Goal: Task Accomplishment & Management: Complete application form

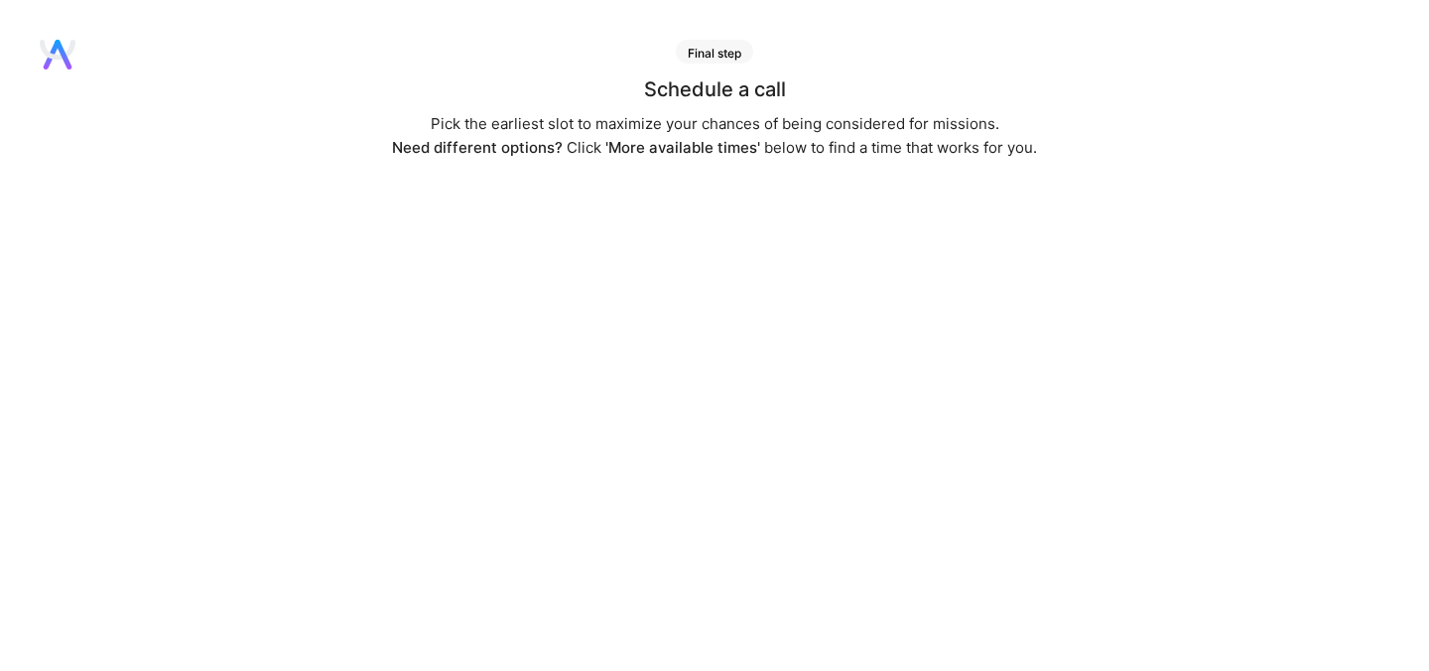
scroll to position [93, 0]
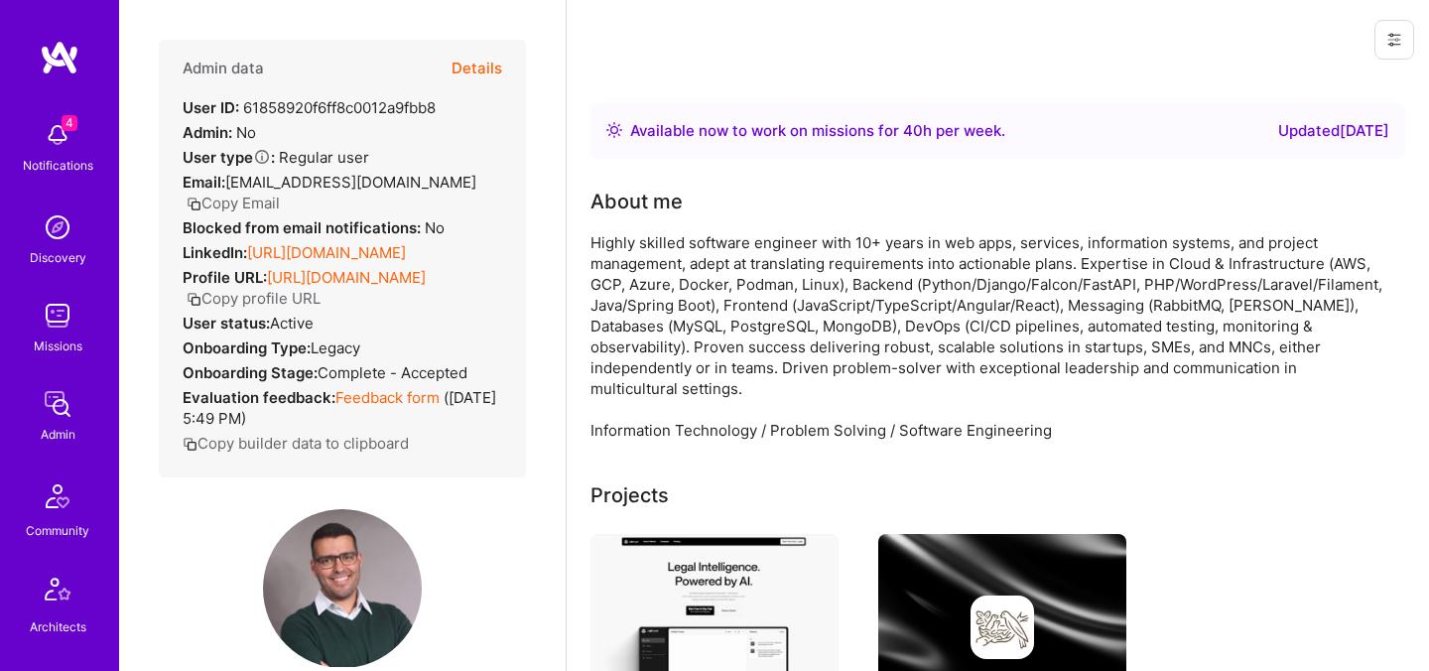
click at [476, 72] on button "Details" at bounding box center [477, 69] width 51 height 58
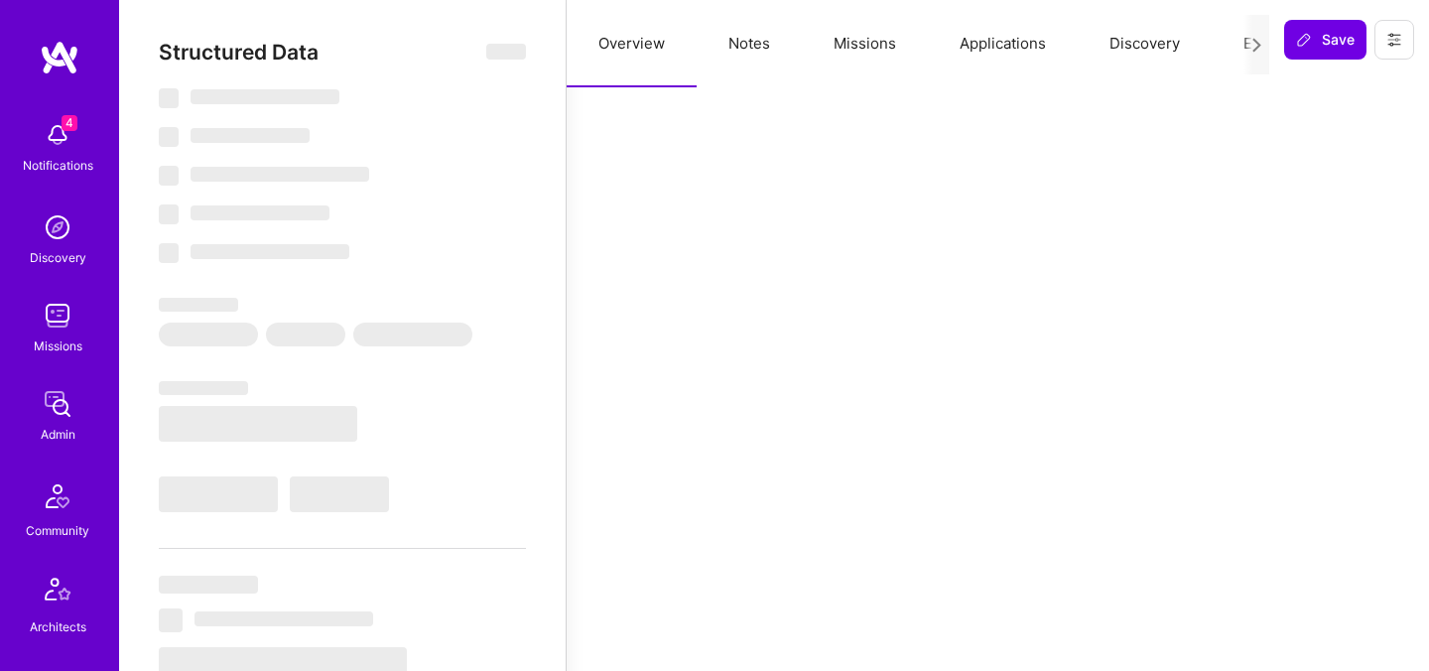
click at [1236, 53] on button "Evaluation" at bounding box center [1280, 43] width 136 height 87
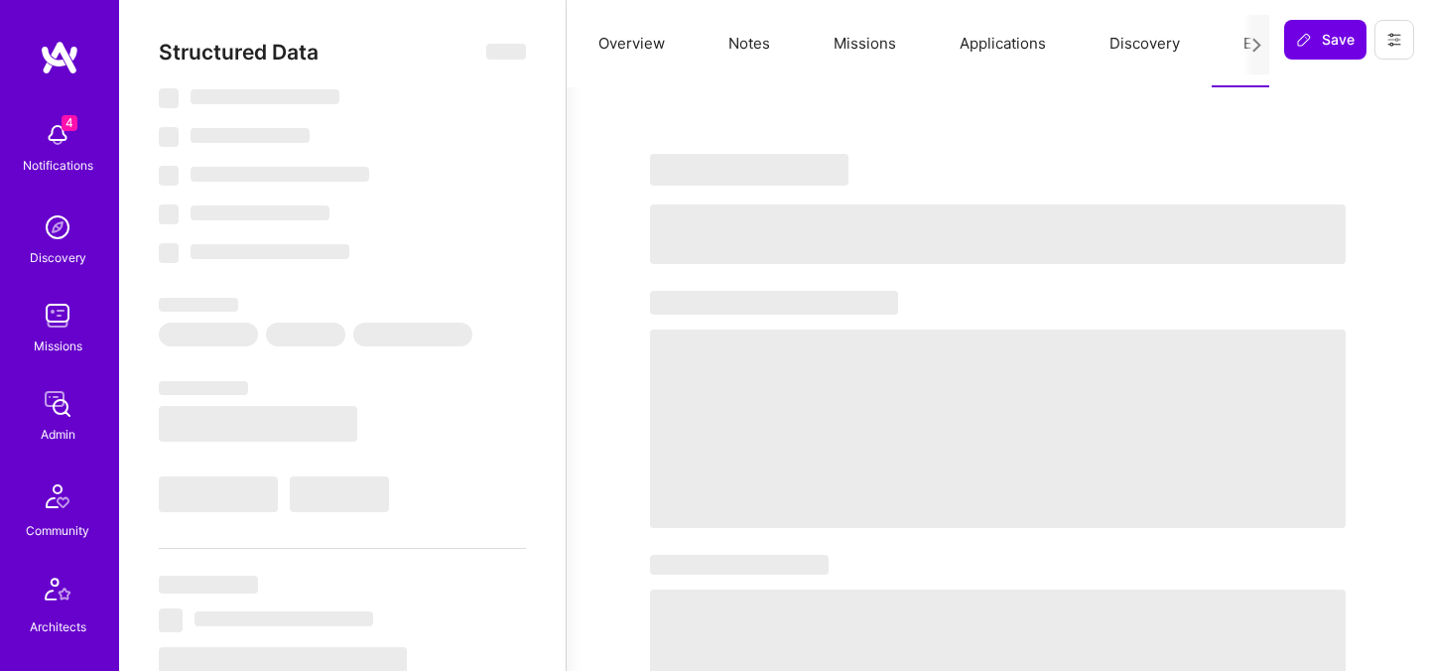
select select "Right Now"
select select "5"
select select "4"
select select "6"
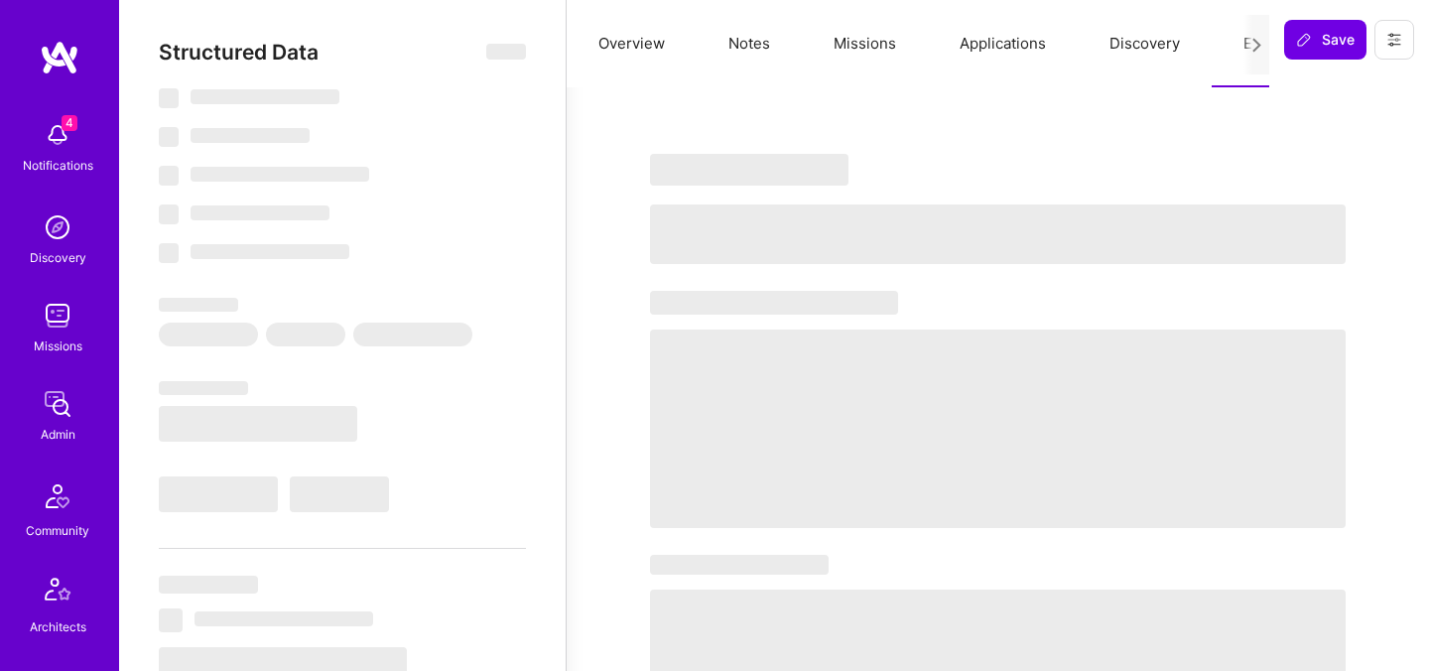
select select "PT"
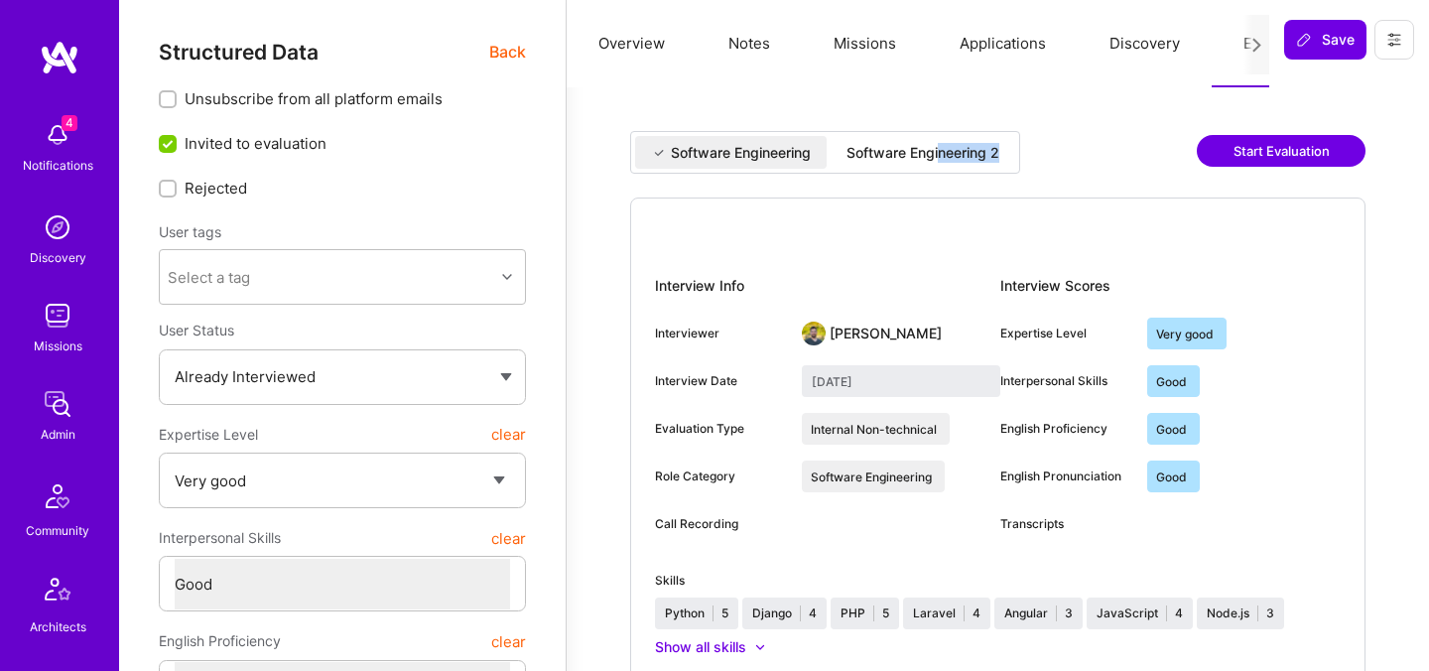
click at [944, 162] on div "Software Engineering 2" at bounding box center [923, 152] width 185 height 33
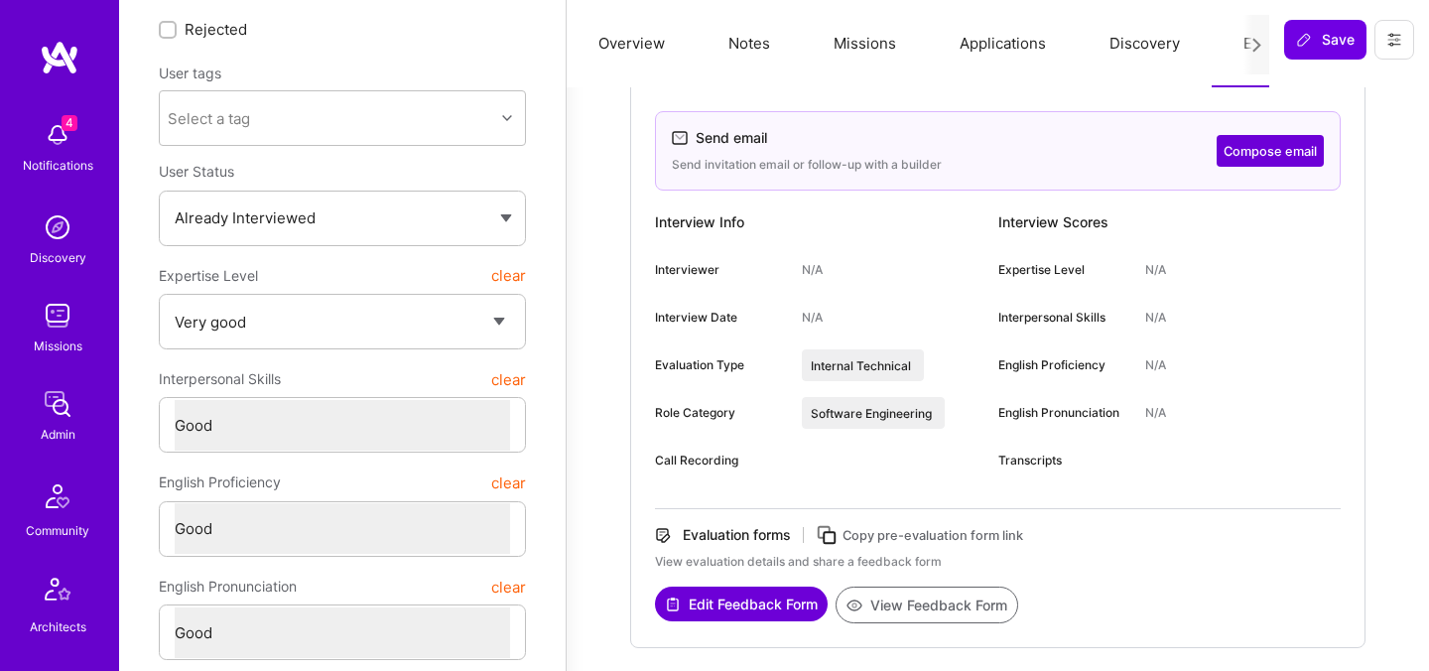
scroll to position [164, 0]
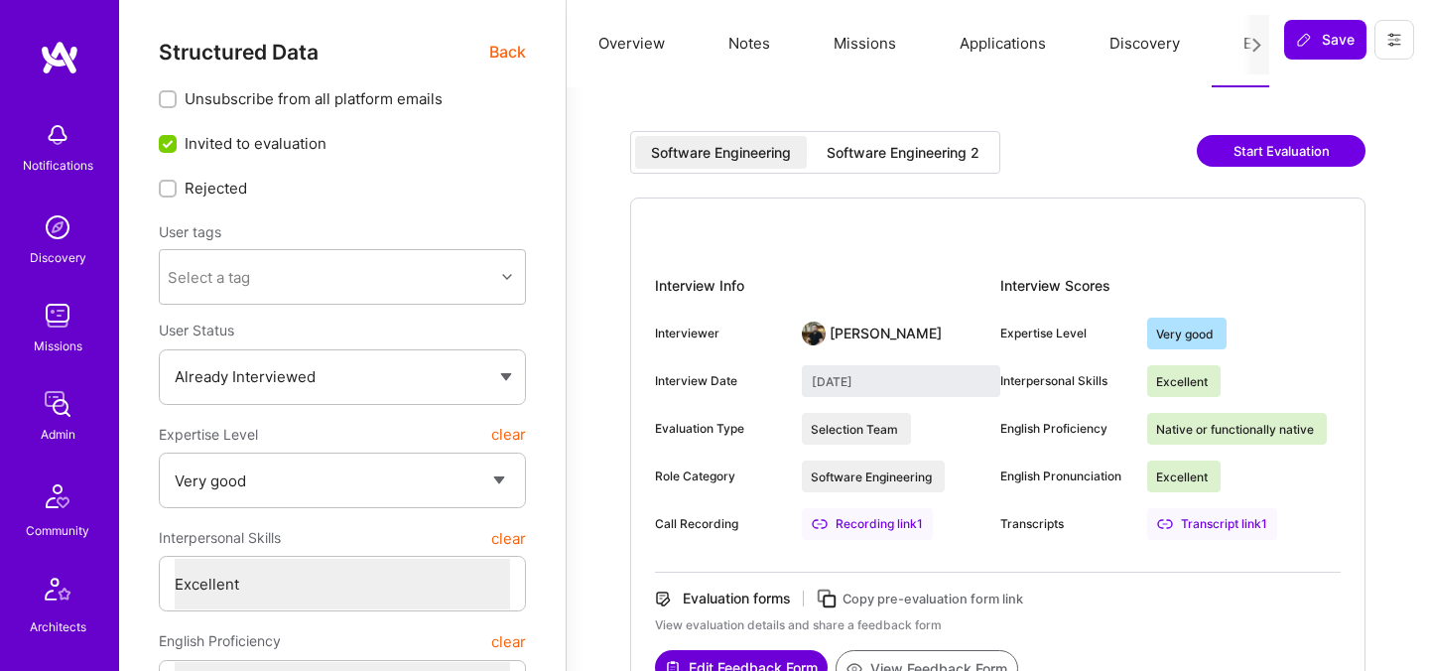
select select "5"
select select "7"
select select "IN"
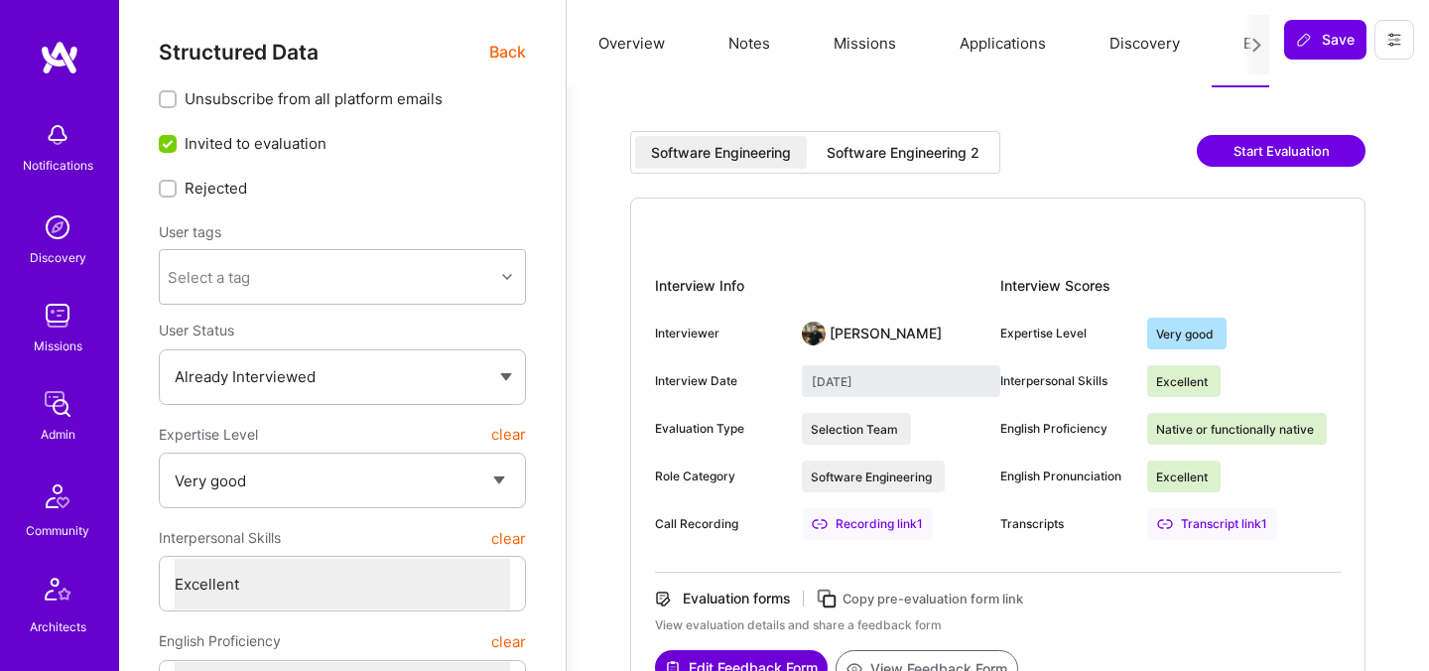
select select "Right Now"
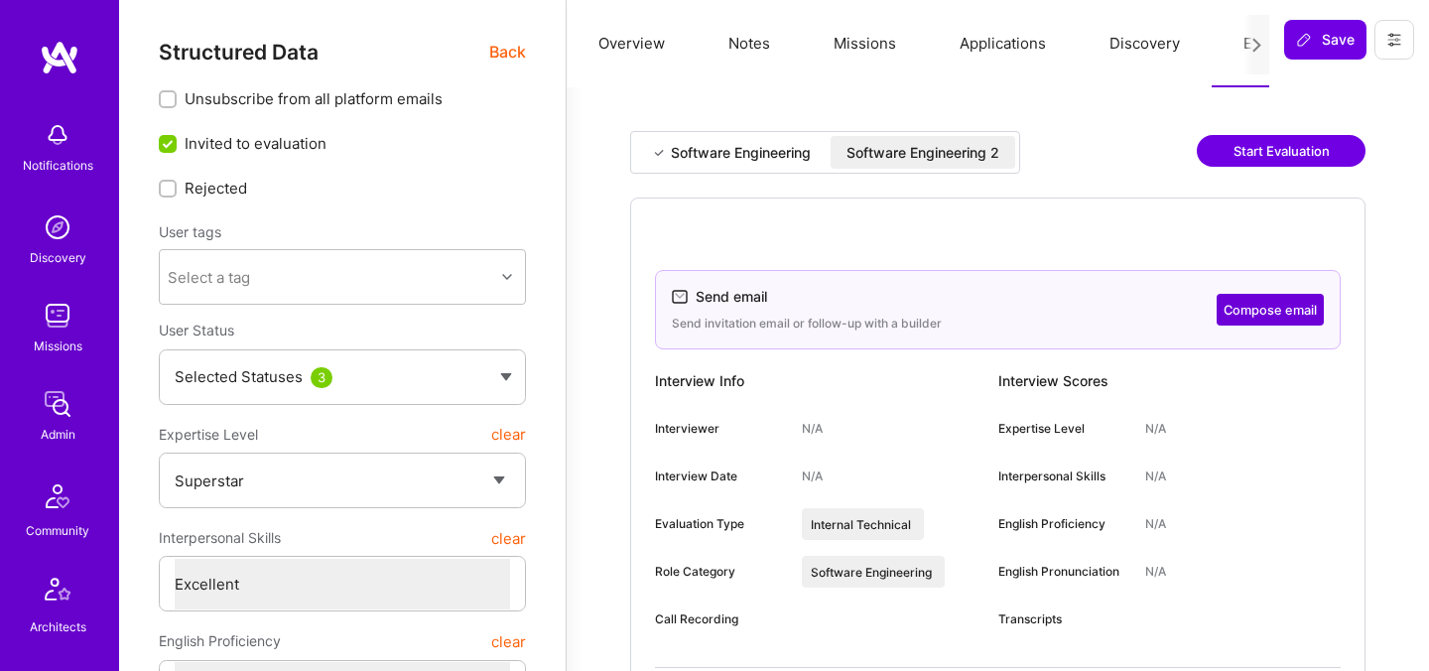
select select "7"
select select "6"
select select "GB"
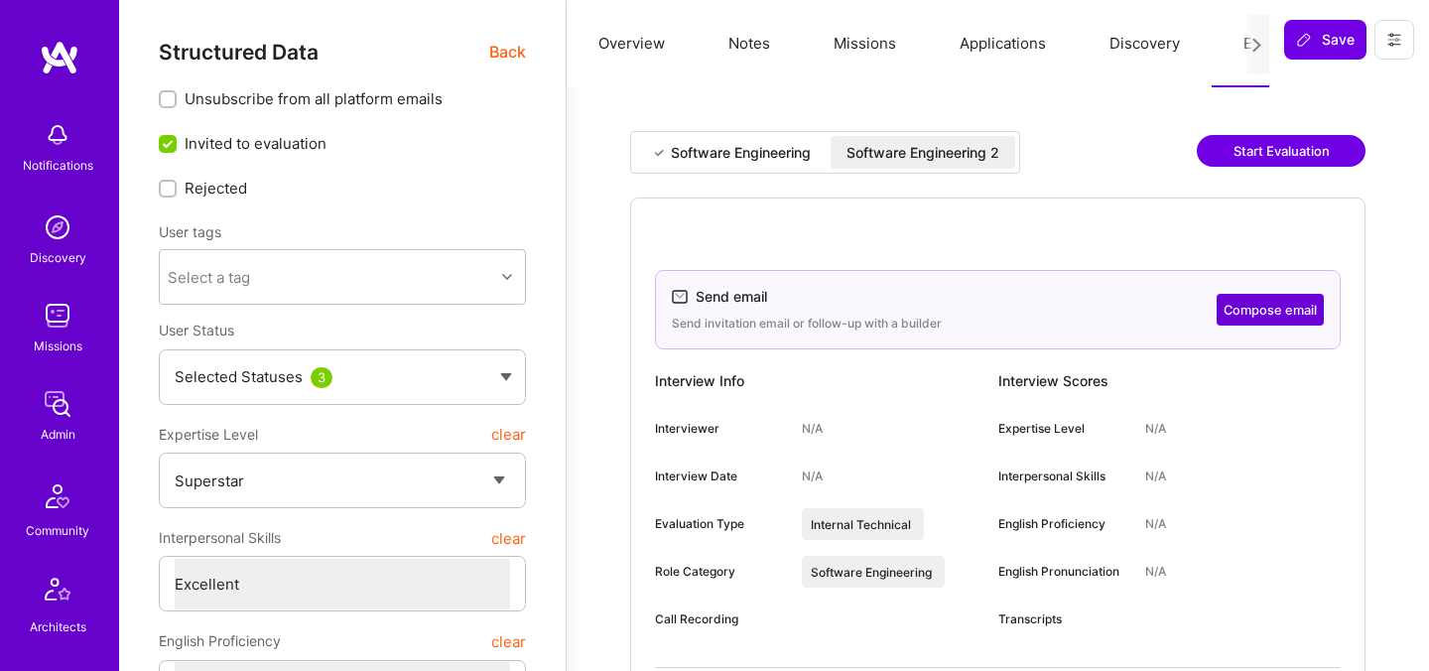
select select "Right Now"
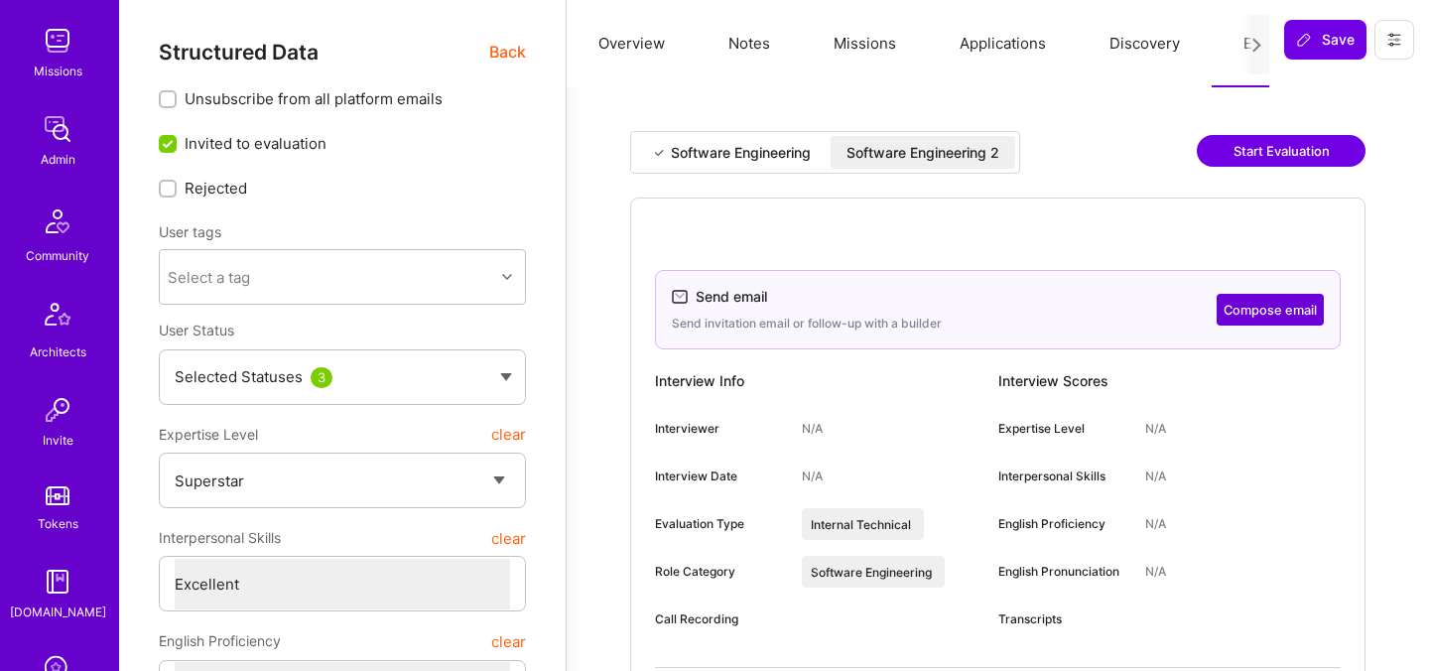
scroll to position [596, 0]
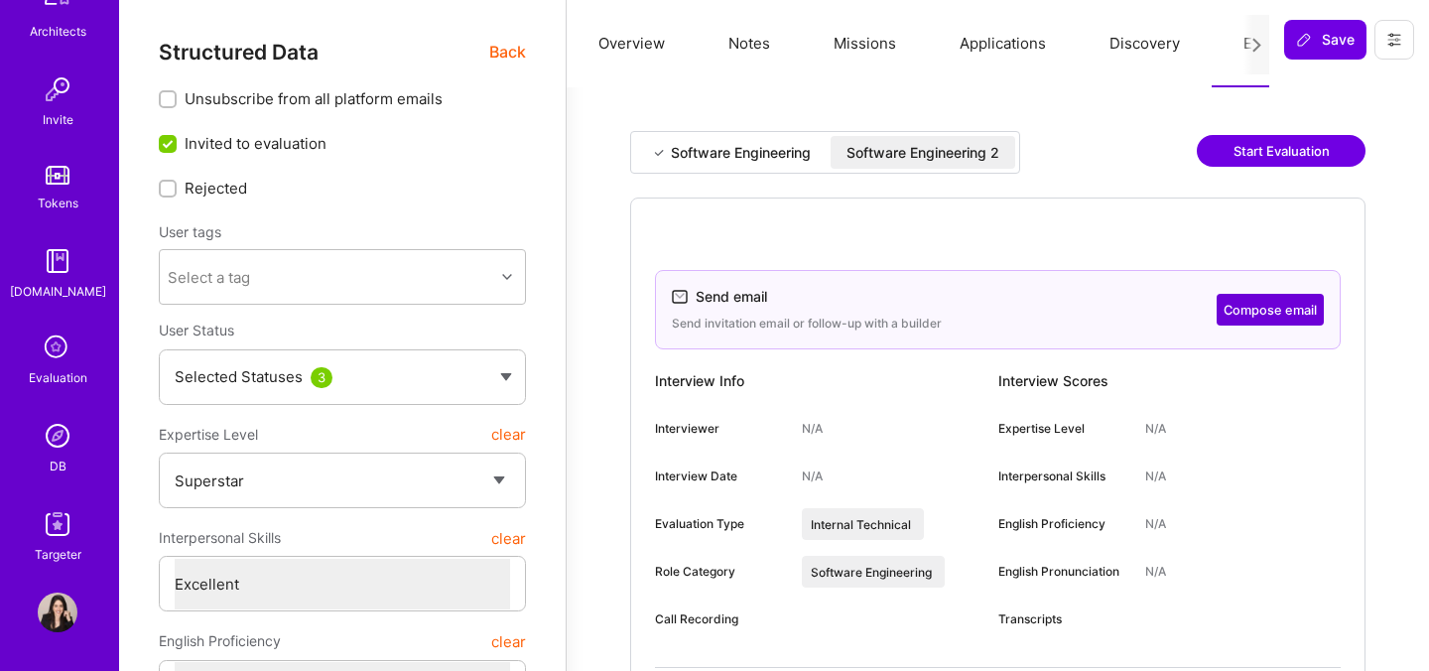
click at [53, 425] on img at bounding box center [58, 436] width 40 height 40
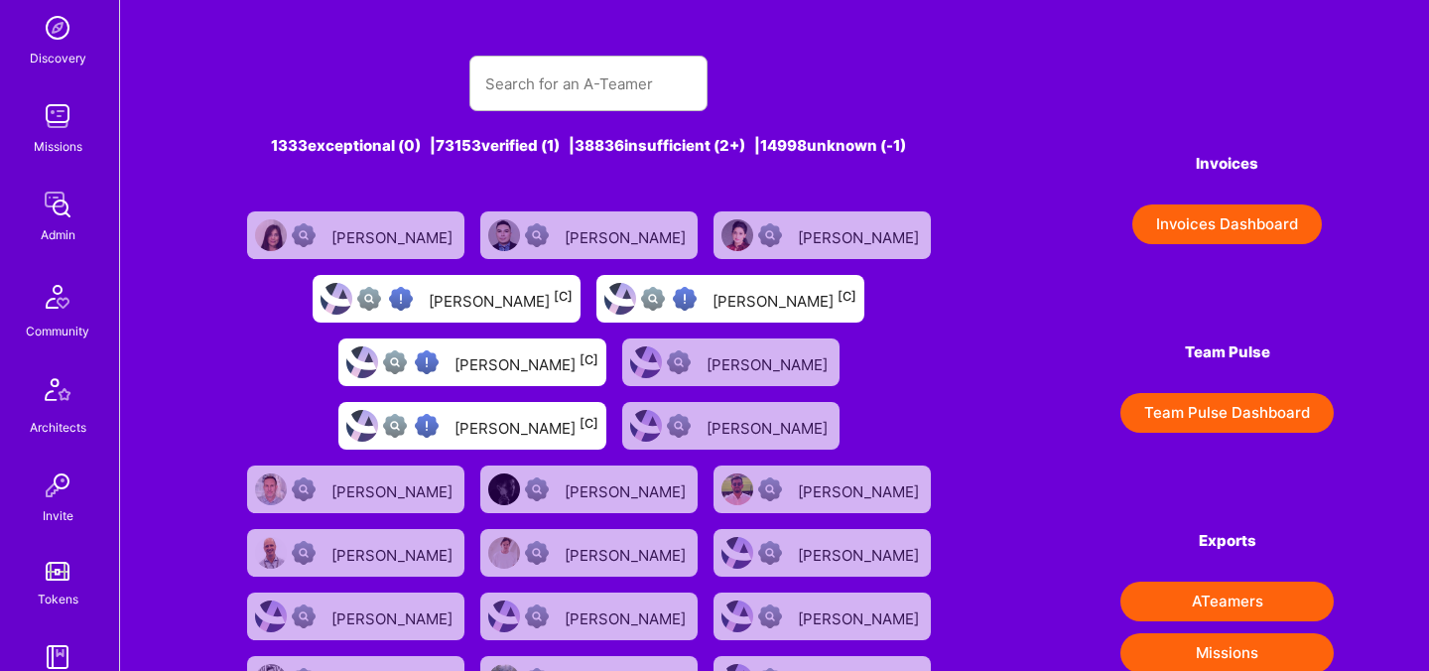
scroll to position [596, 0]
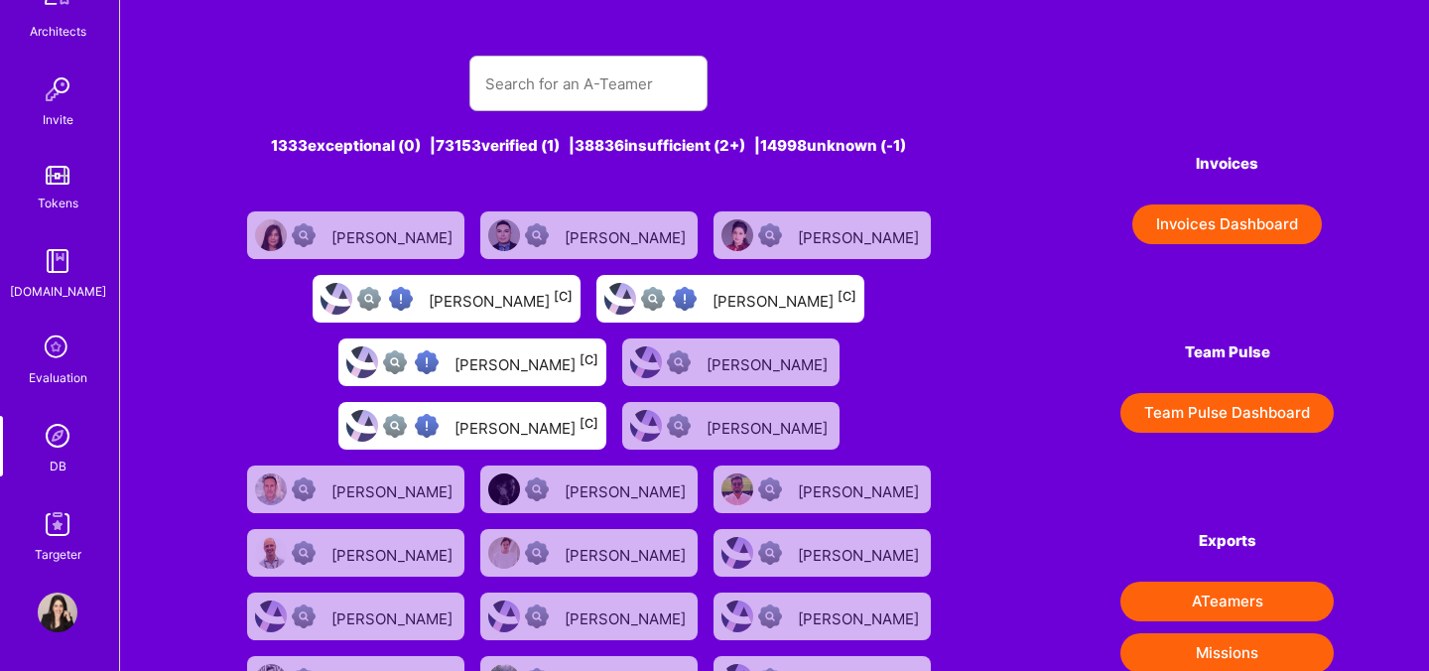
click at [61, 368] on div "Evaluation" at bounding box center [58, 377] width 59 height 21
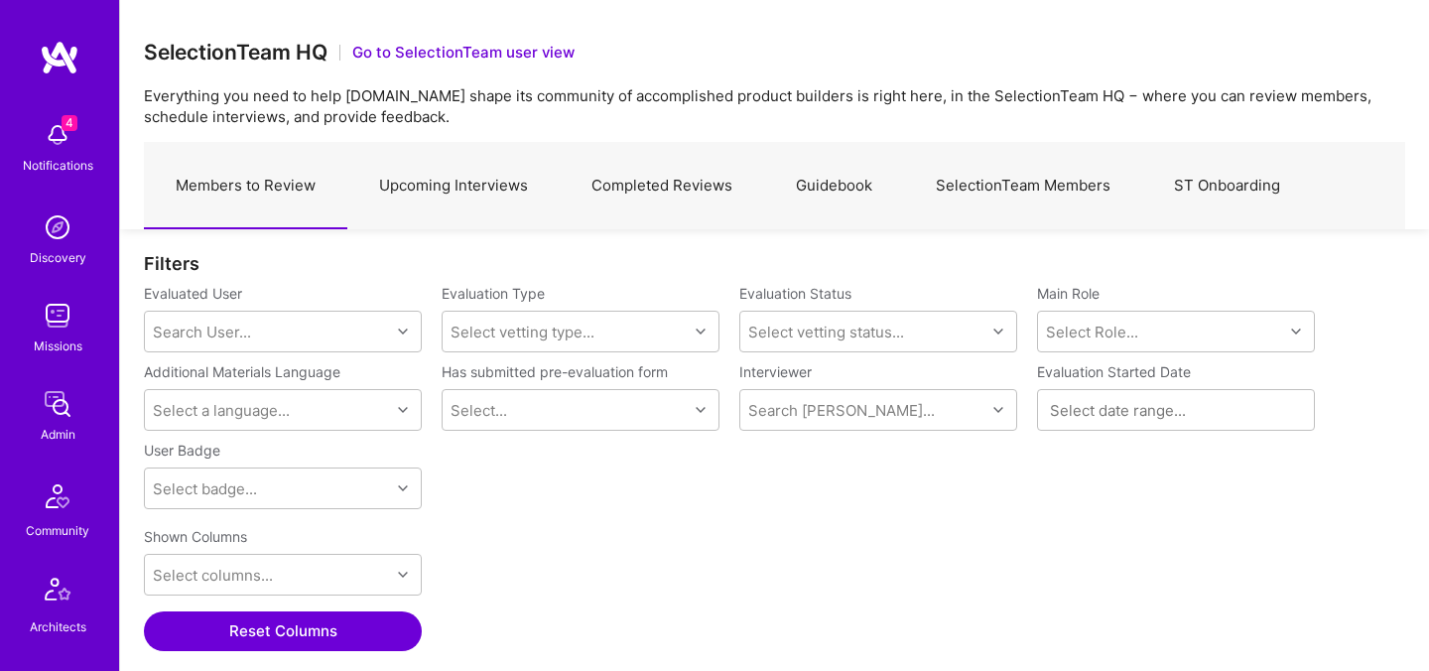
scroll to position [463, 1262]
click at [449, 187] on link "Upcoming Interviews" at bounding box center [453, 186] width 212 height 86
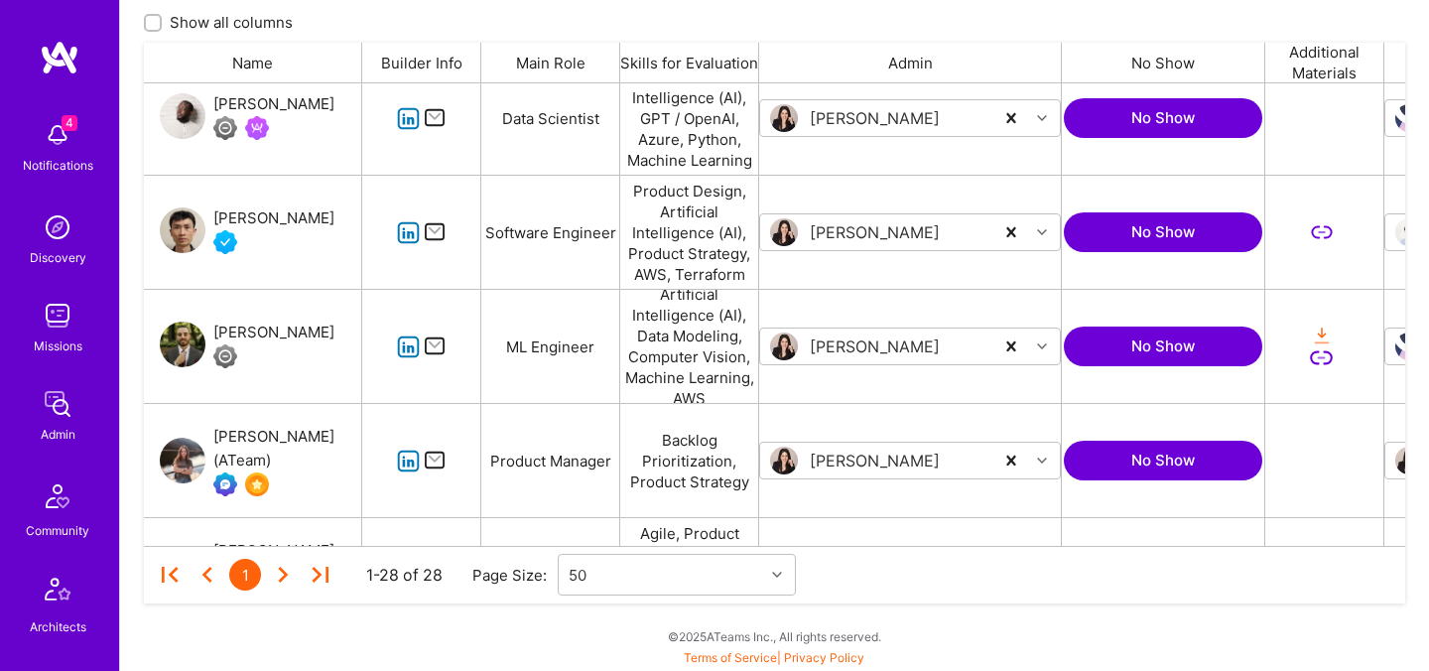
scroll to position [477, 0]
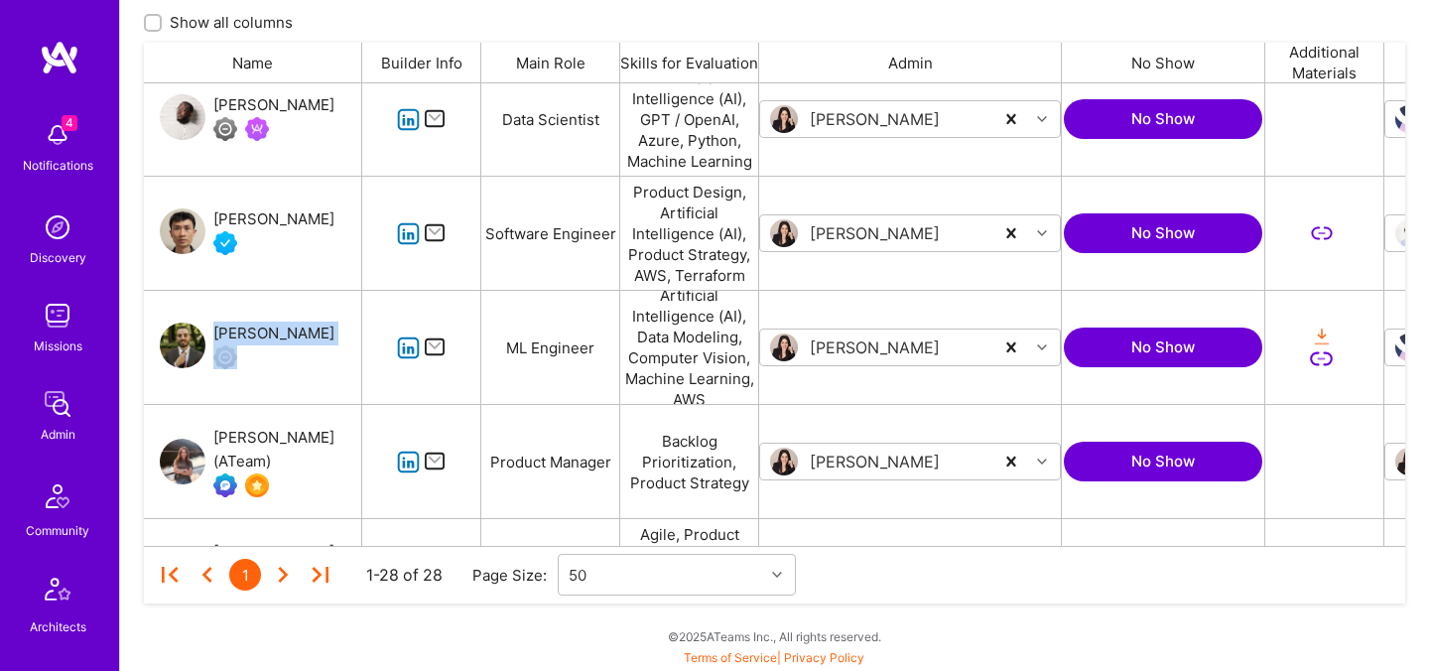
drag, startPoint x: 310, startPoint y: 333, endPoint x: 213, endPoint y: 329, distance: 96.4
click at [213, 330] on div "Stefan Micic" at bounding box center [253, 347] width 218 height 113
copy div "Stefan Micic"
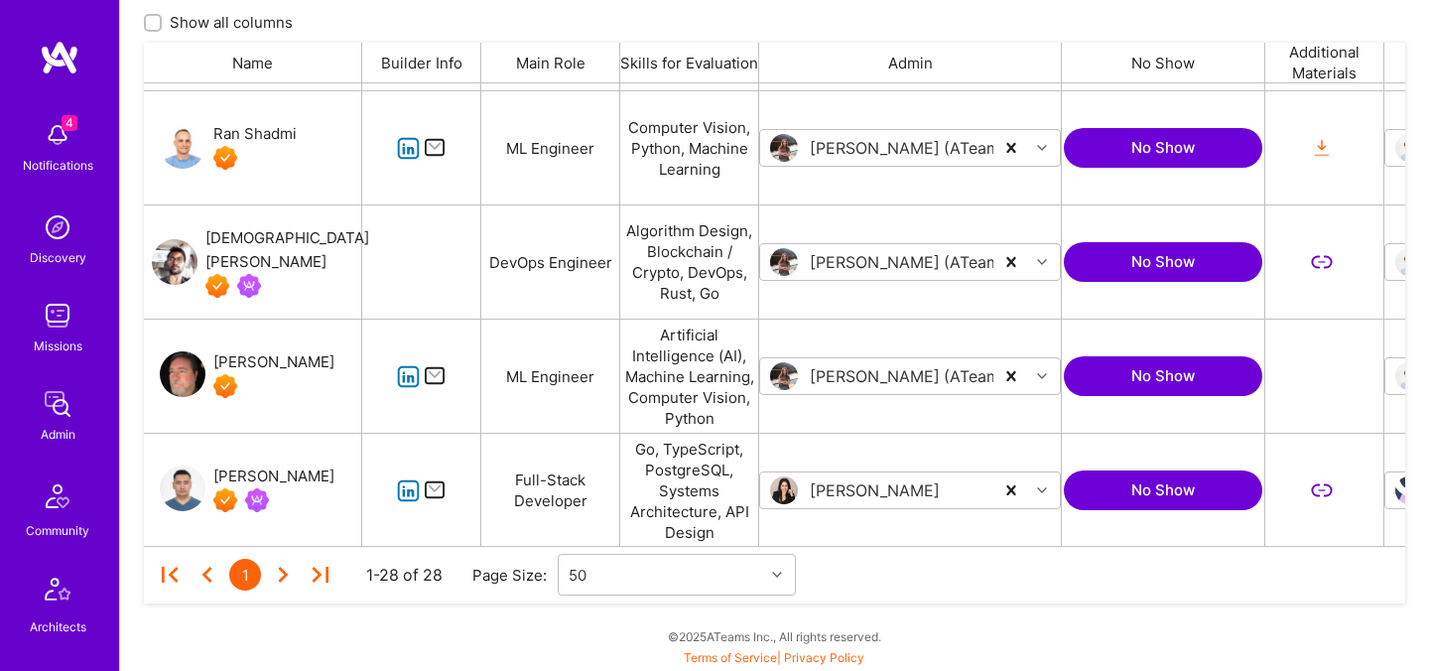
scroll to position [1584, 0]
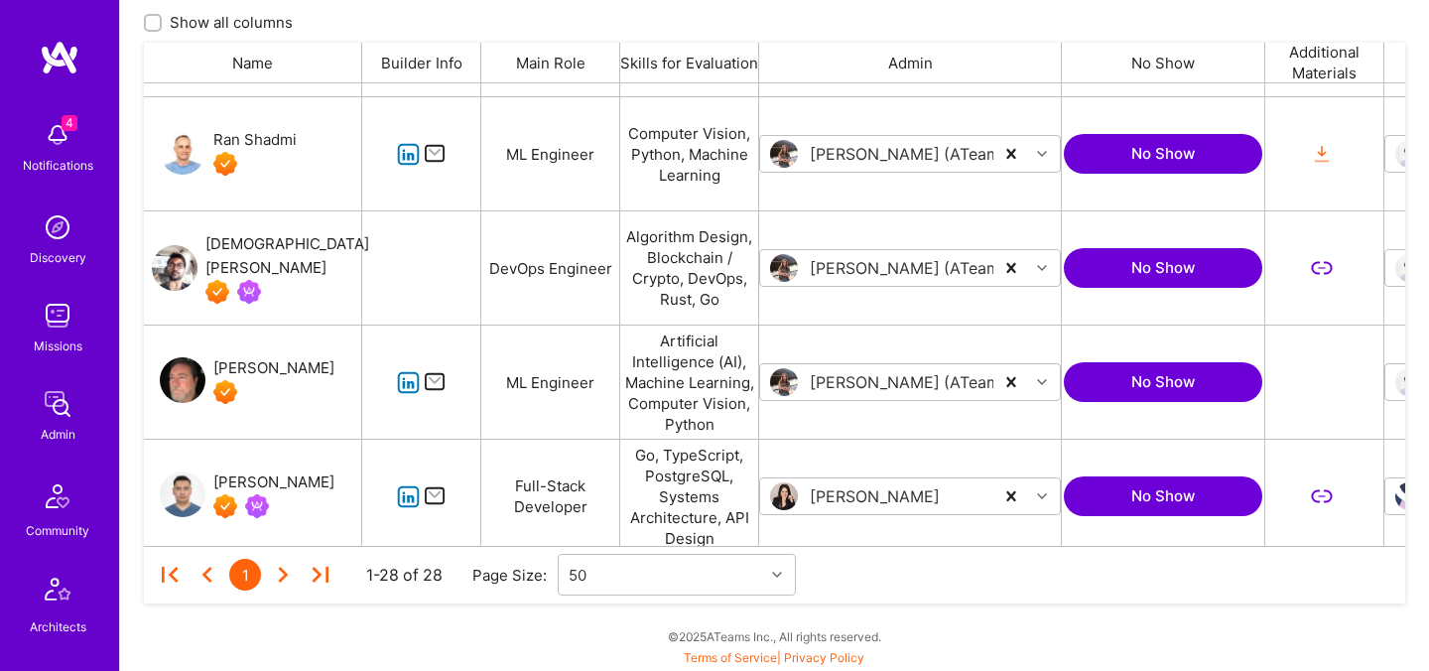
drag, startPoint x: 300, startPoint y: 267, endPoint x: 430, endPoint y: 0, distance: 297.0
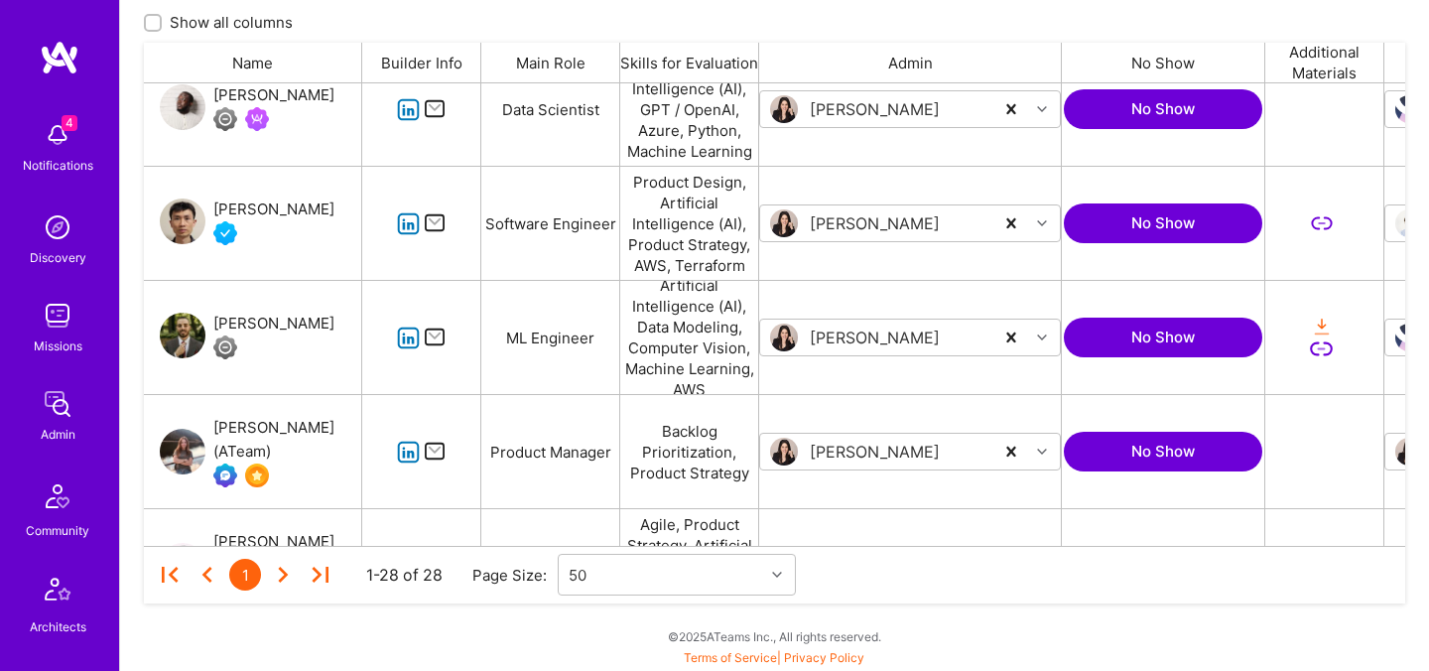
scroll to position [461, 0]
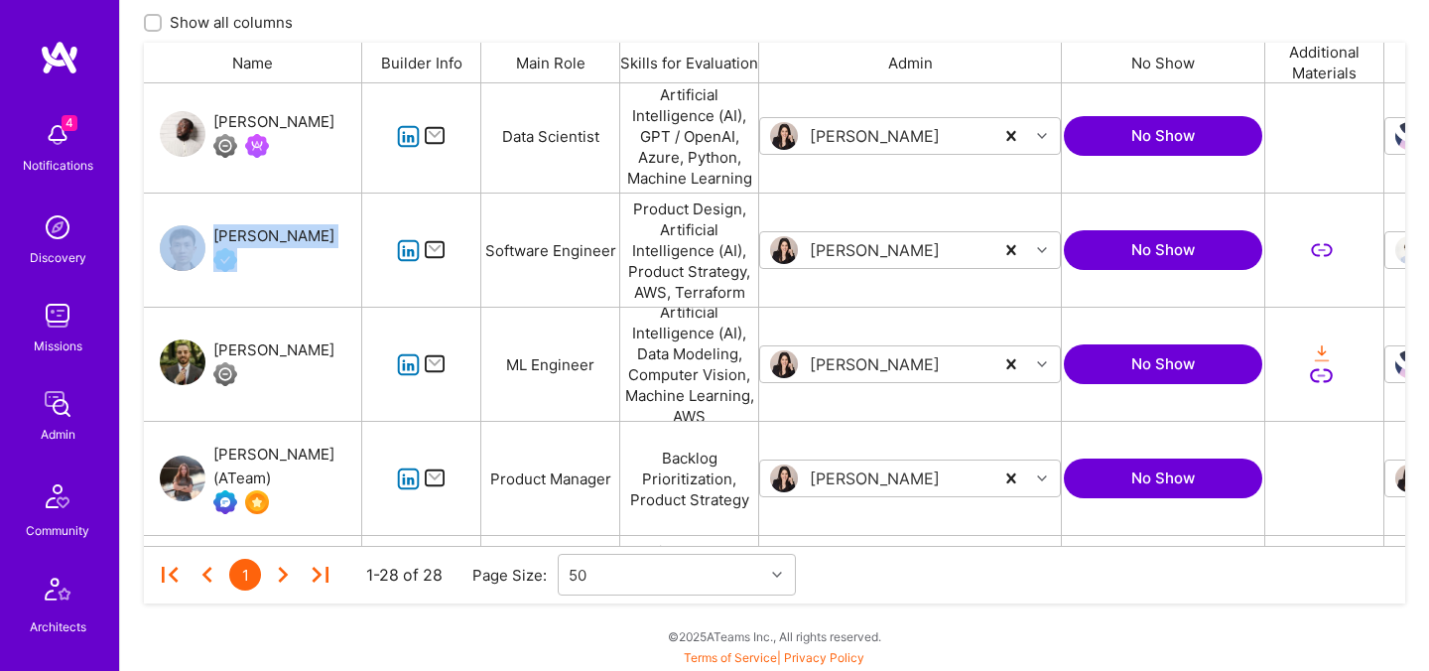
drag, startPoint x: 214, startPoint y: 222, endPoint x: 279, endPoint y: 235, distance: 65.8
click at [280, 236] on div "Sean Liu" at bounding box center [253, 250] width 218 height 113
copy div "Sean Liu"
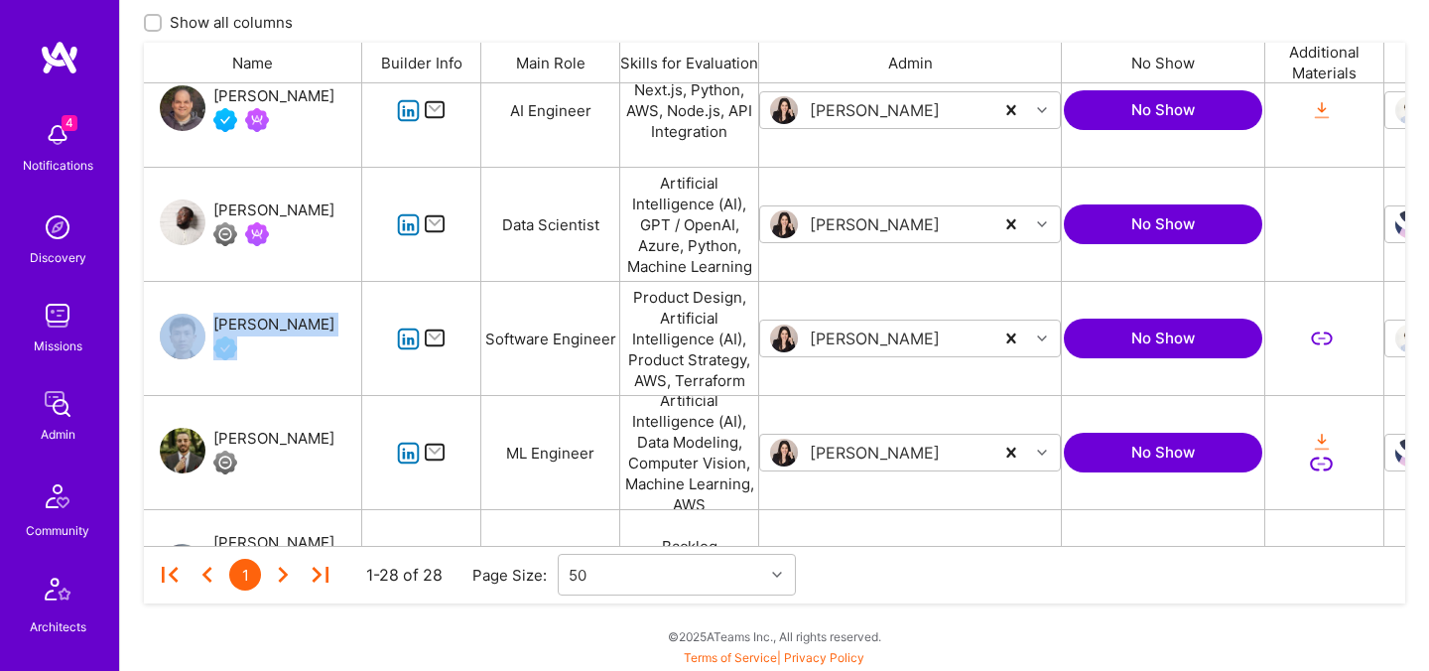
scroll to position [366, 0]
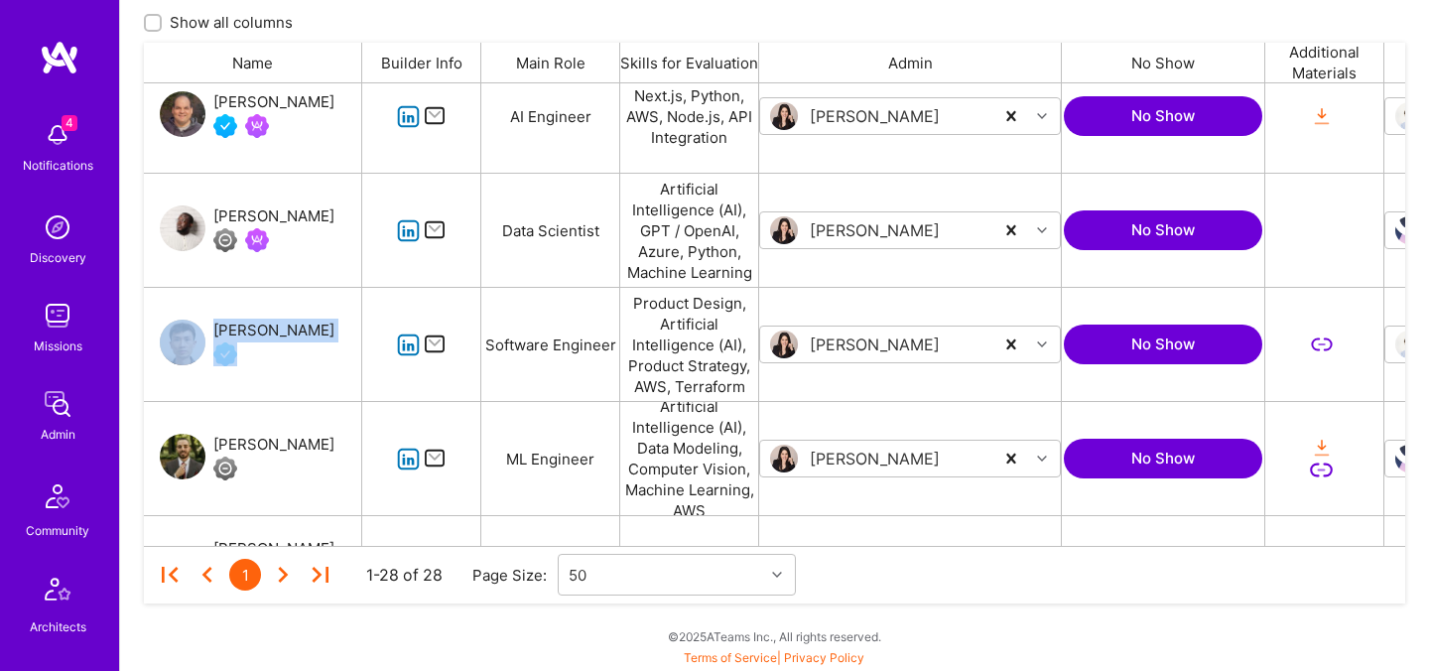
drag, startPoint x: 245, startPoint y: 185, endPoint x: 340, endPoint y: 226, distance: 104.0
click at [340, 226] on div "Abdulhakeem Omotolani Yaqoob" at bounding box center [253, 230] width 218 height 113
copy div "Abdulhakeem Omotolani Yaqoob"
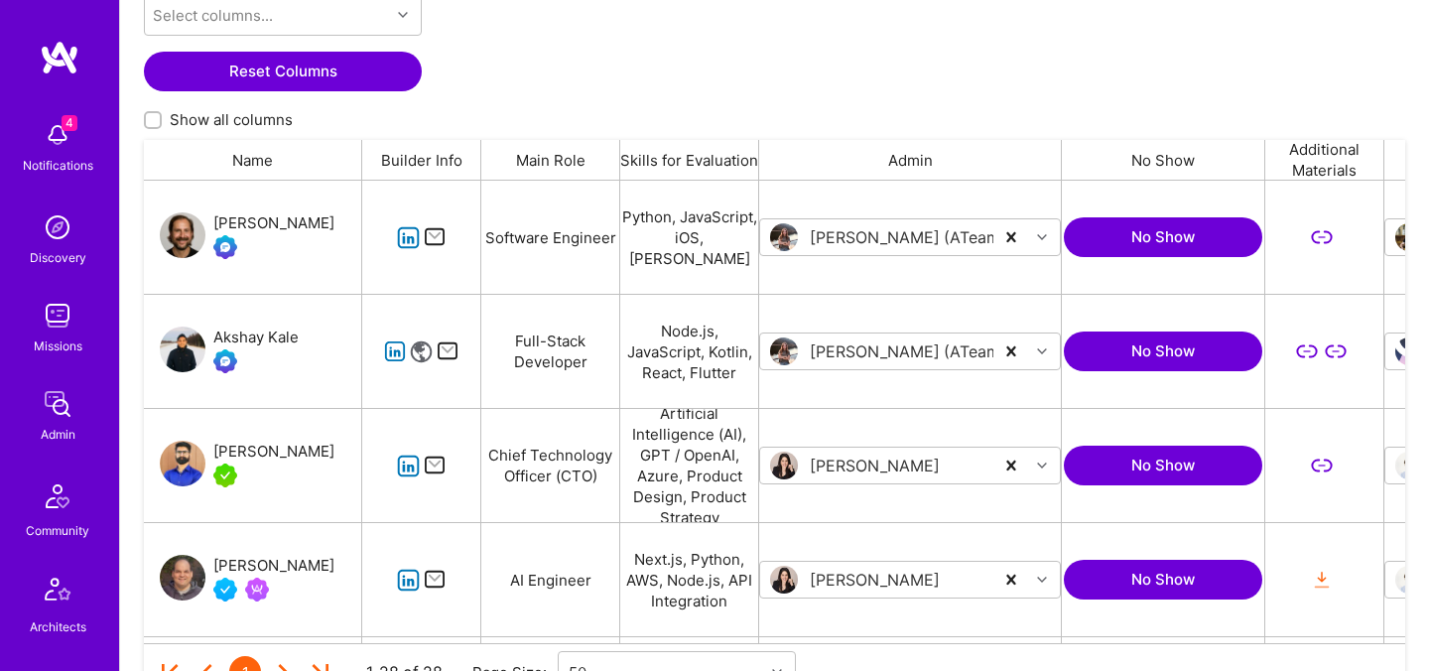
scroll to position [391, 0]
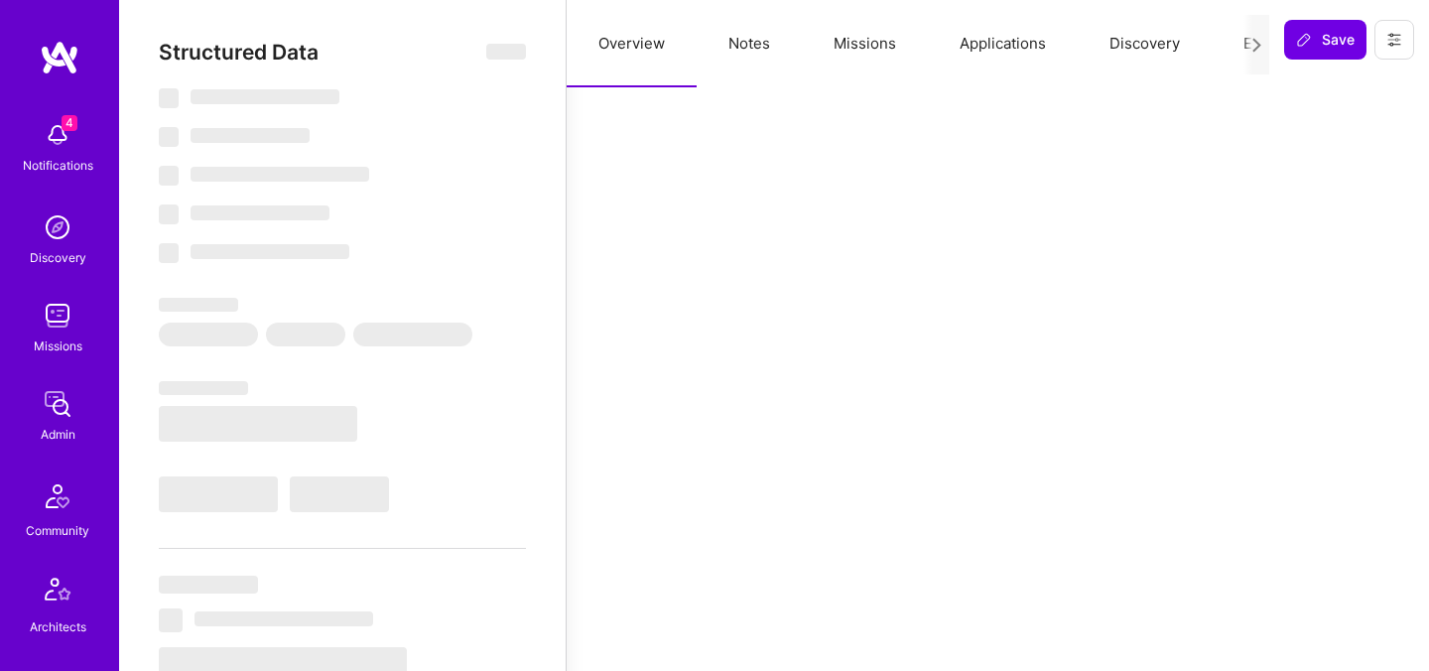
click at [1230, 43] on button "Evaluation" at bounding box center [1280, 43] width 136 height 87
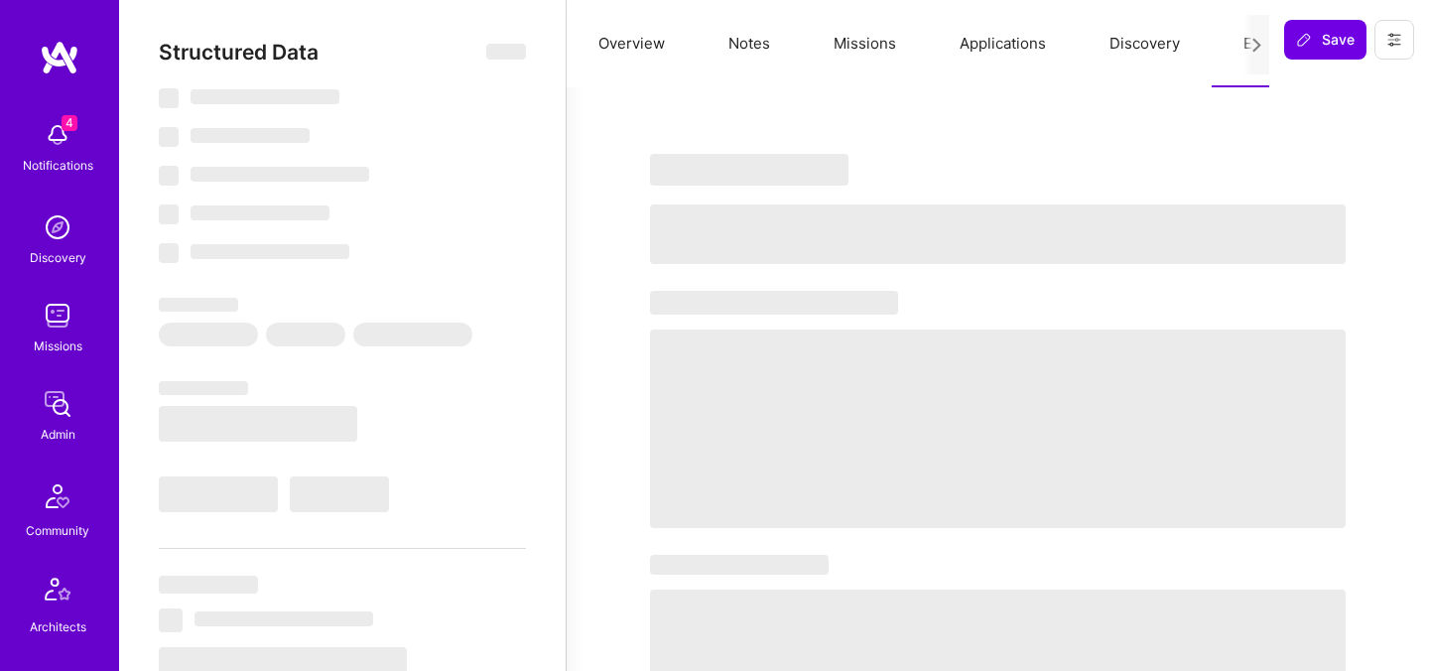
select select "Right Now"
select select "5"
select select "4"
select select "6"
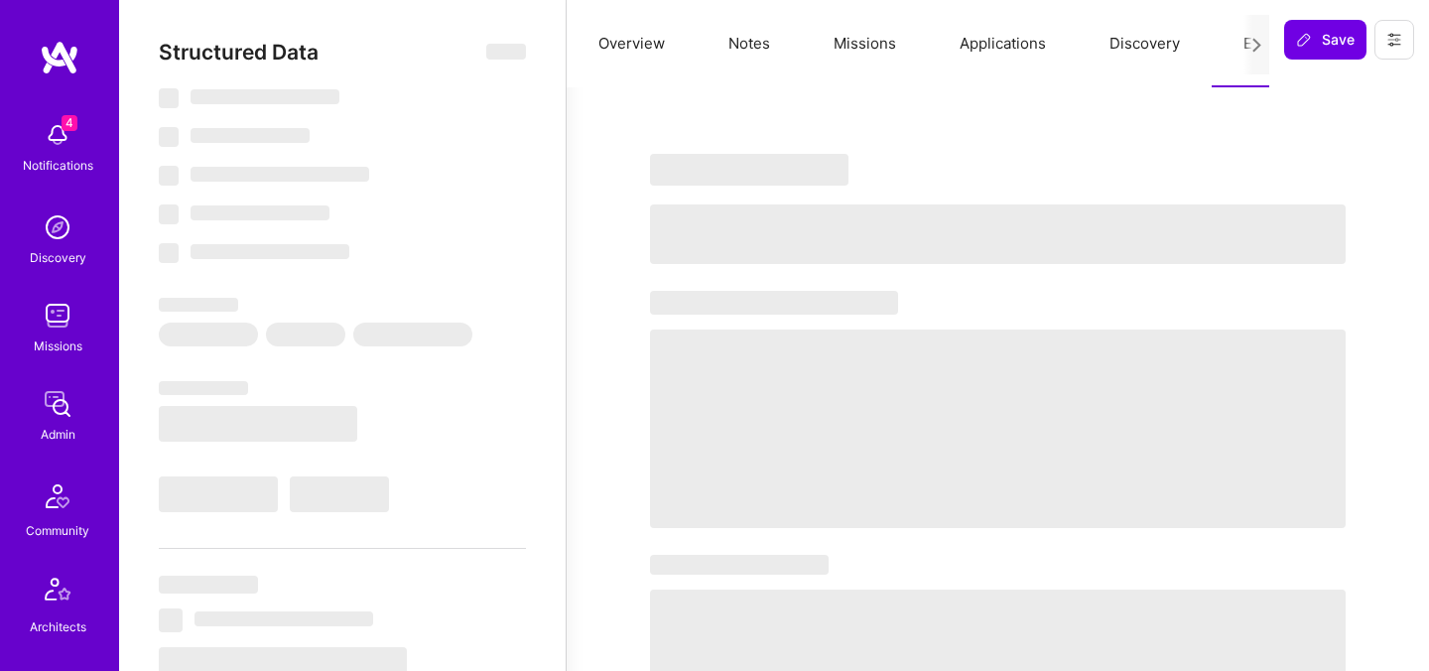
select select "US"
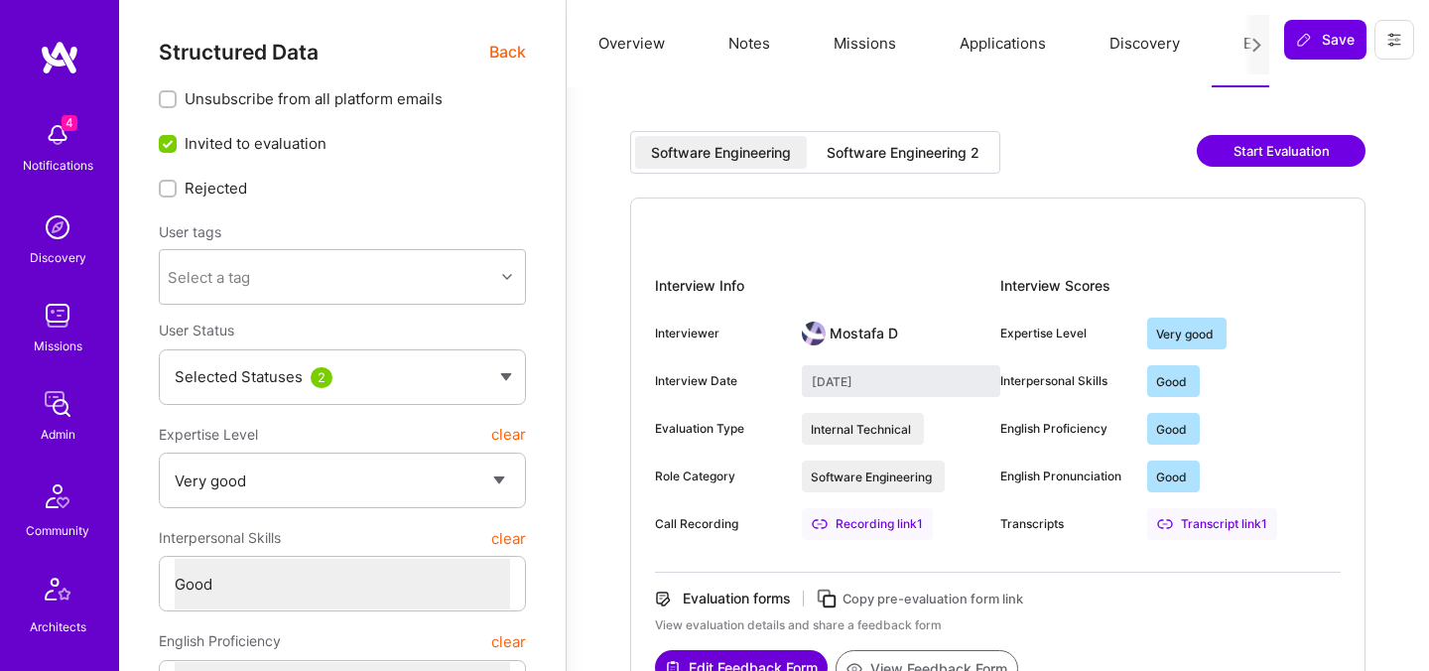
click at [862, 162] on div "Software Engineering 2" at bounding box center [903, 152] width 185 height 33
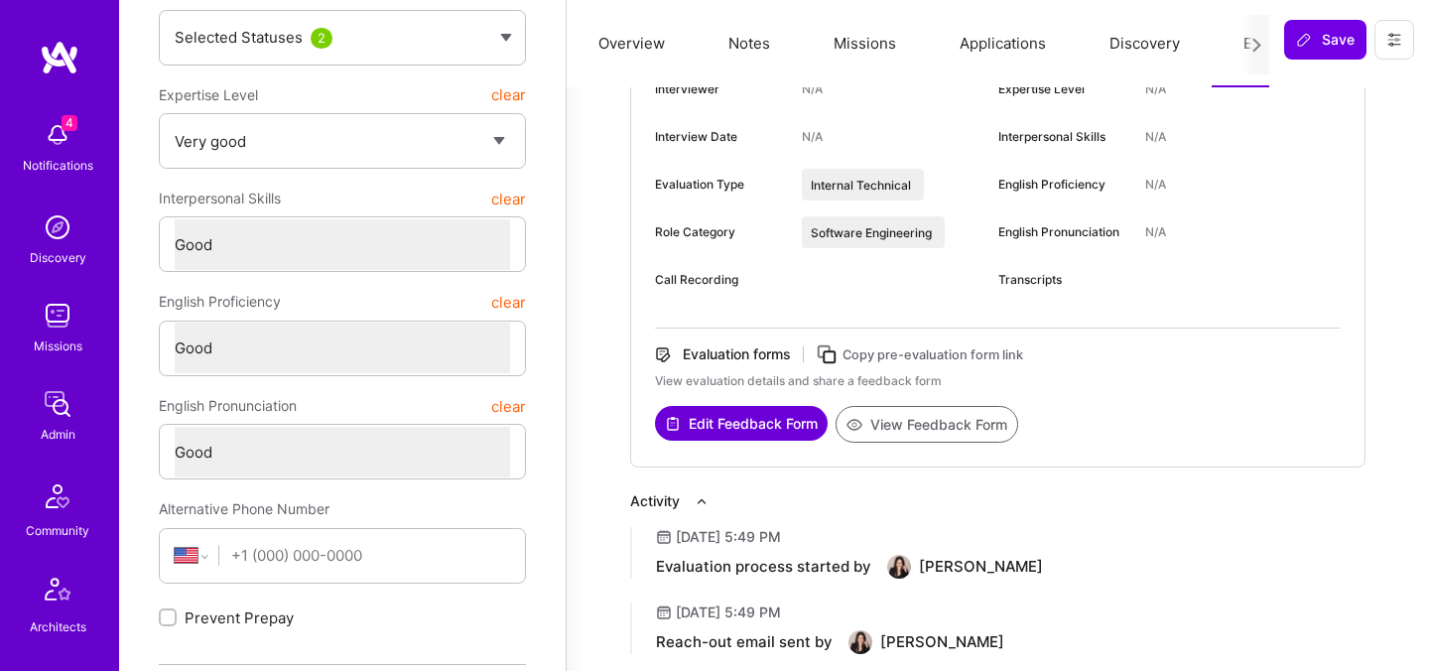
scroll to position [365, 0]
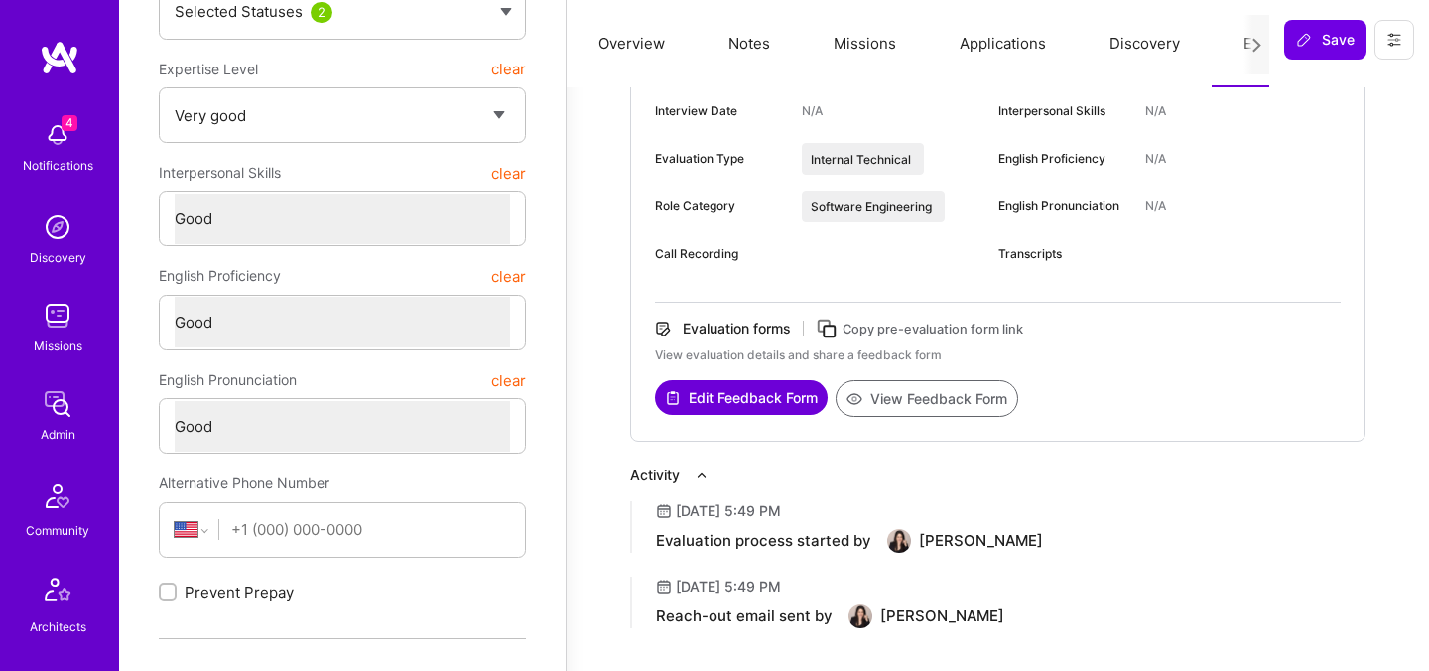
click at [870, 401] on button "View Feedback Form" at bounding box center [927, 398] width 183 height 37
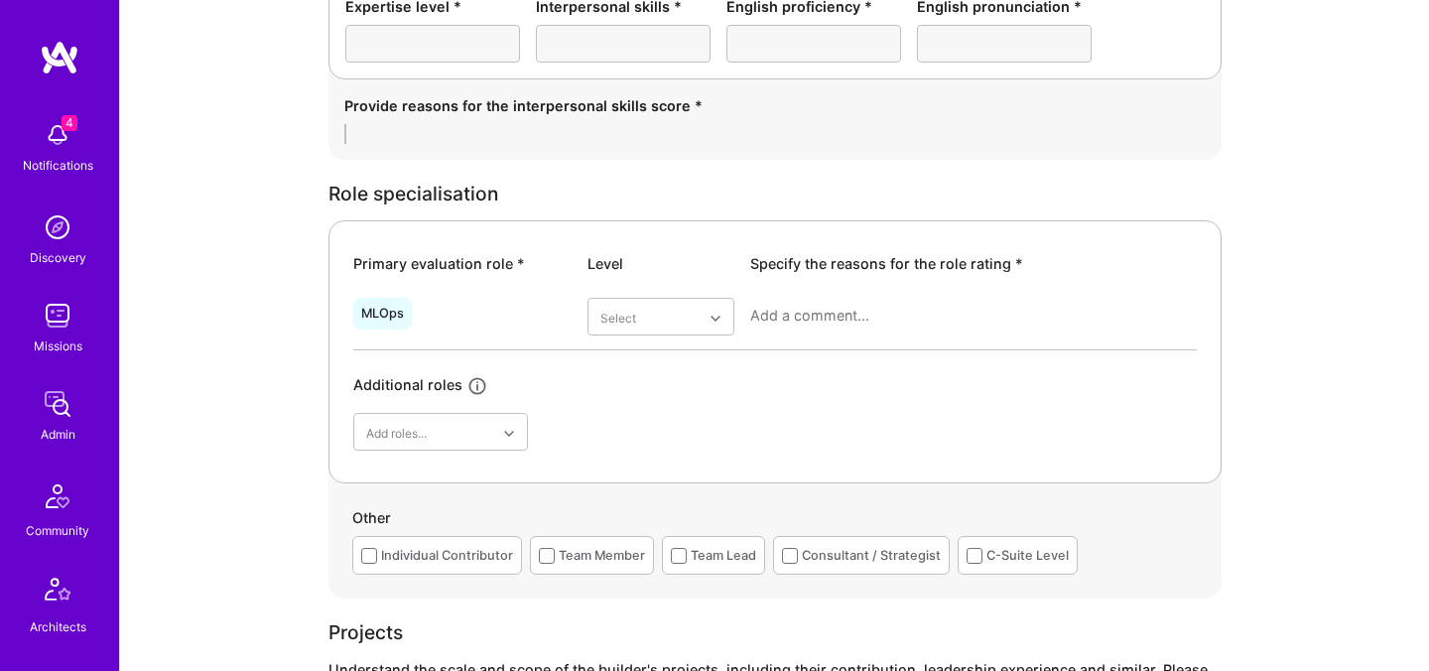
scroll to position [655, 0]
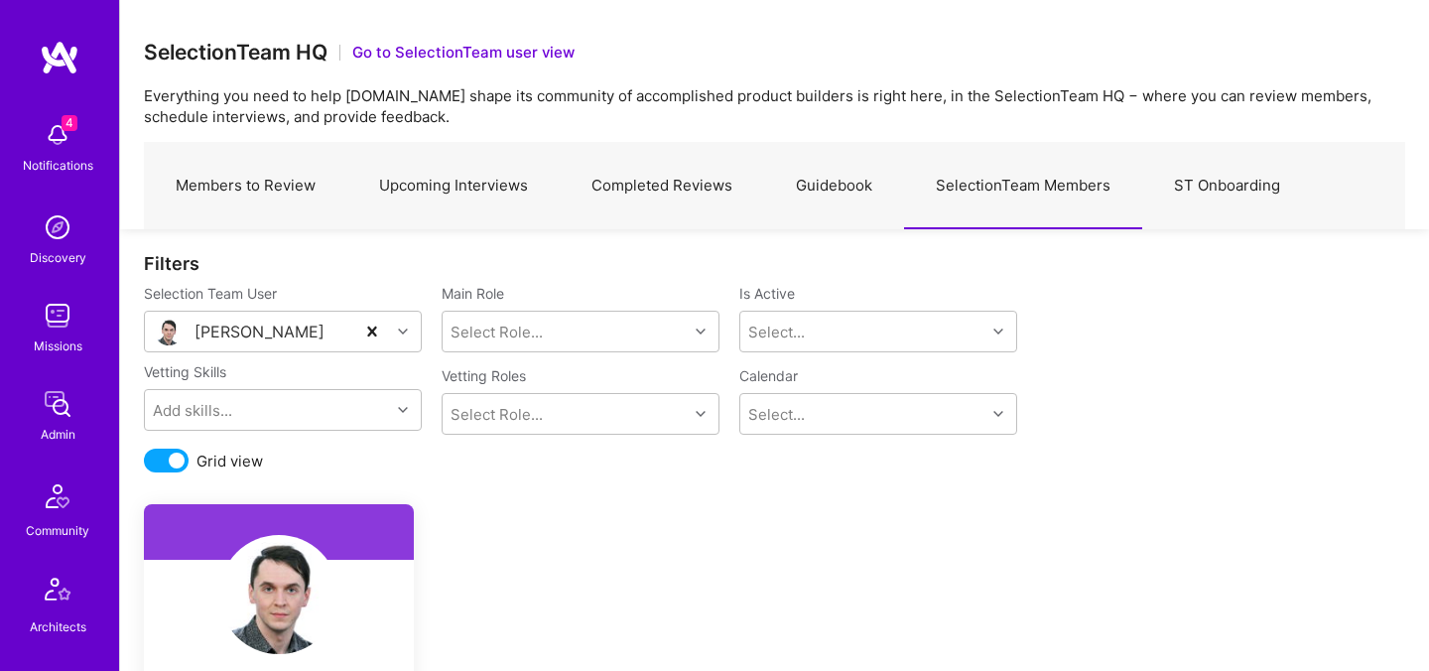
scroll to position [445, 0]
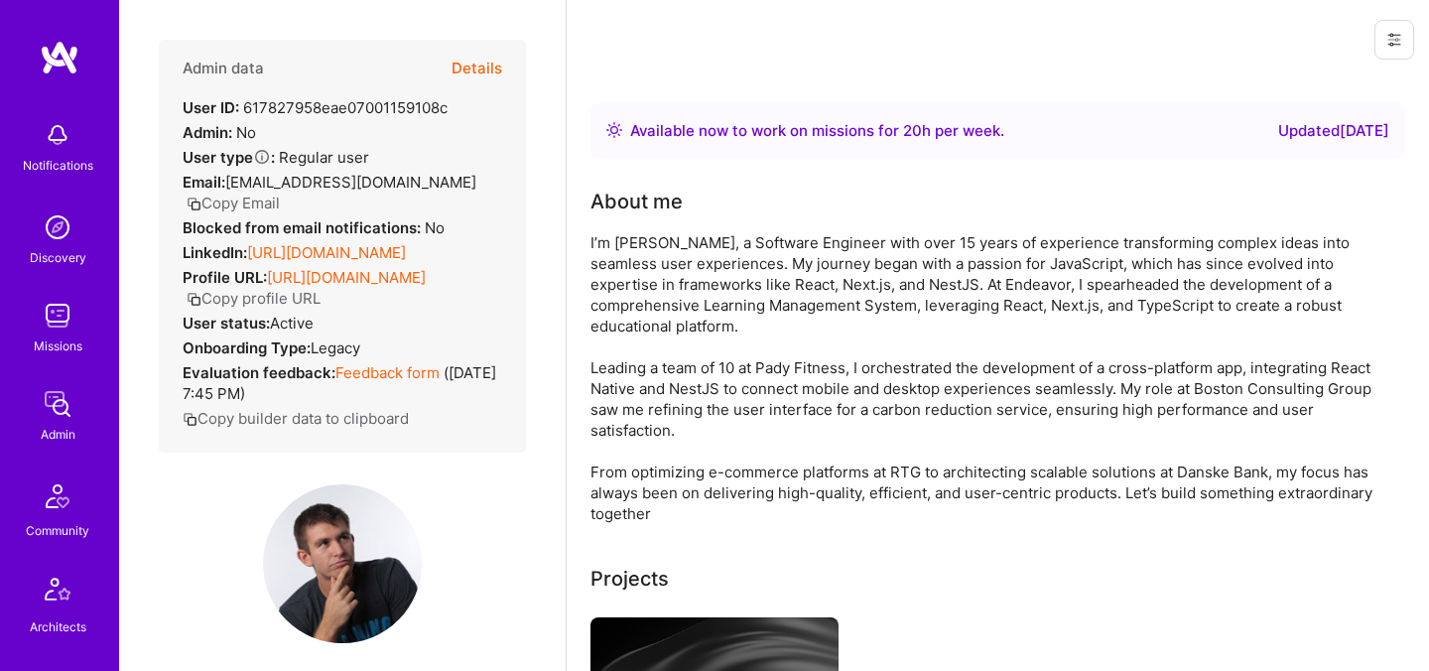
click at [472, 75] on button "Details" at bounding box center [477, 69] width 51 height 58
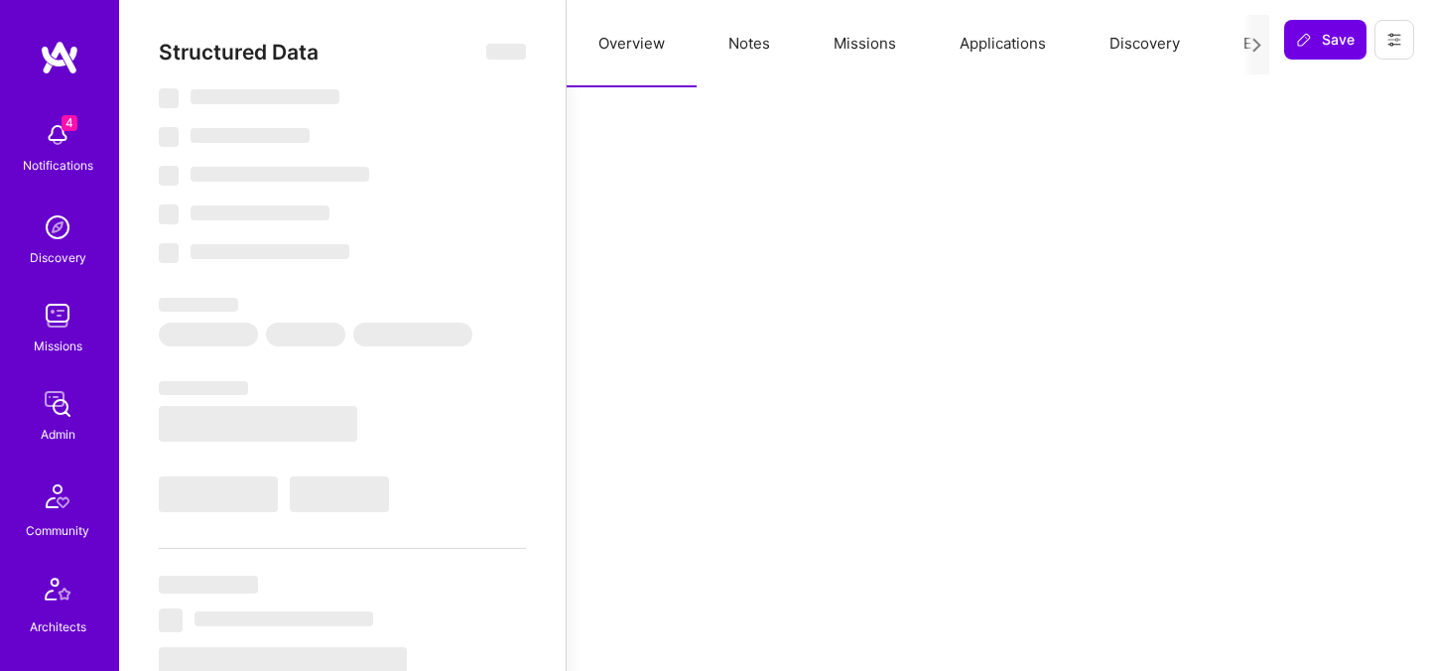
click at [1229, 43] on button "Evaluation" at bounding box center [1280, 43] width 136 height 87
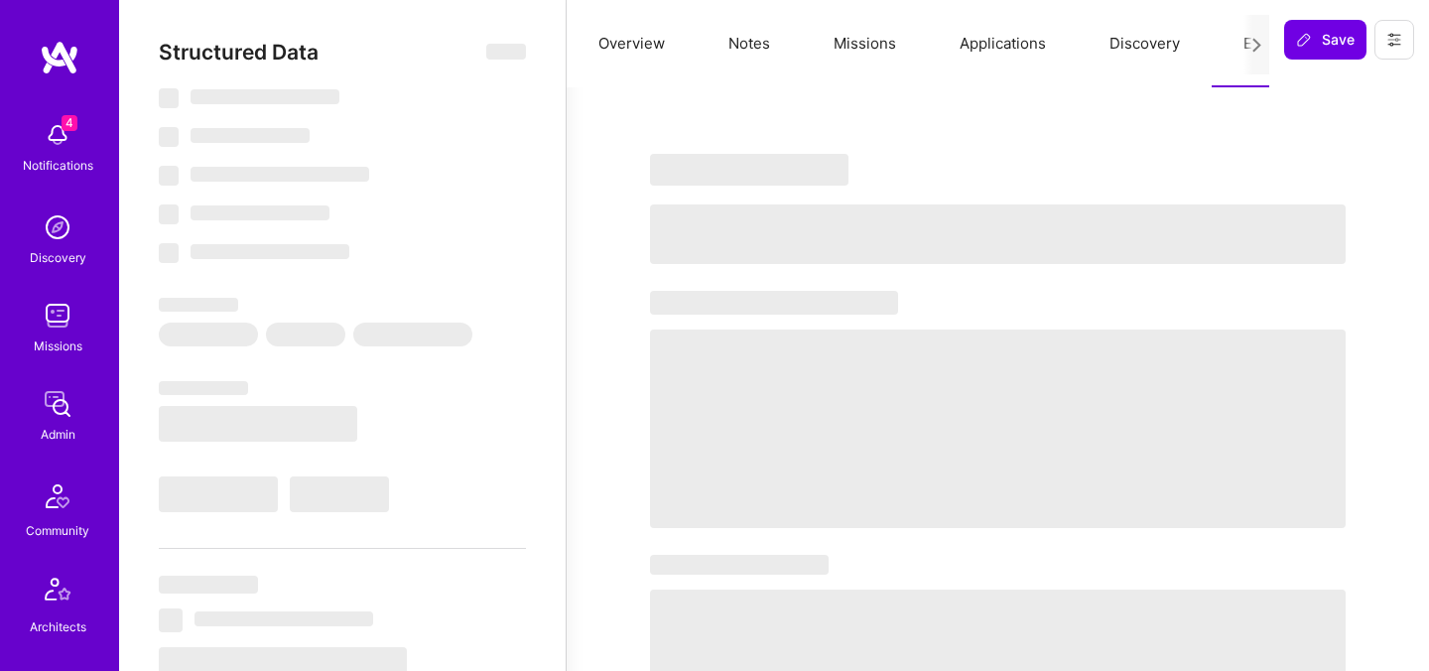
select select "Right Now"
select select "7"
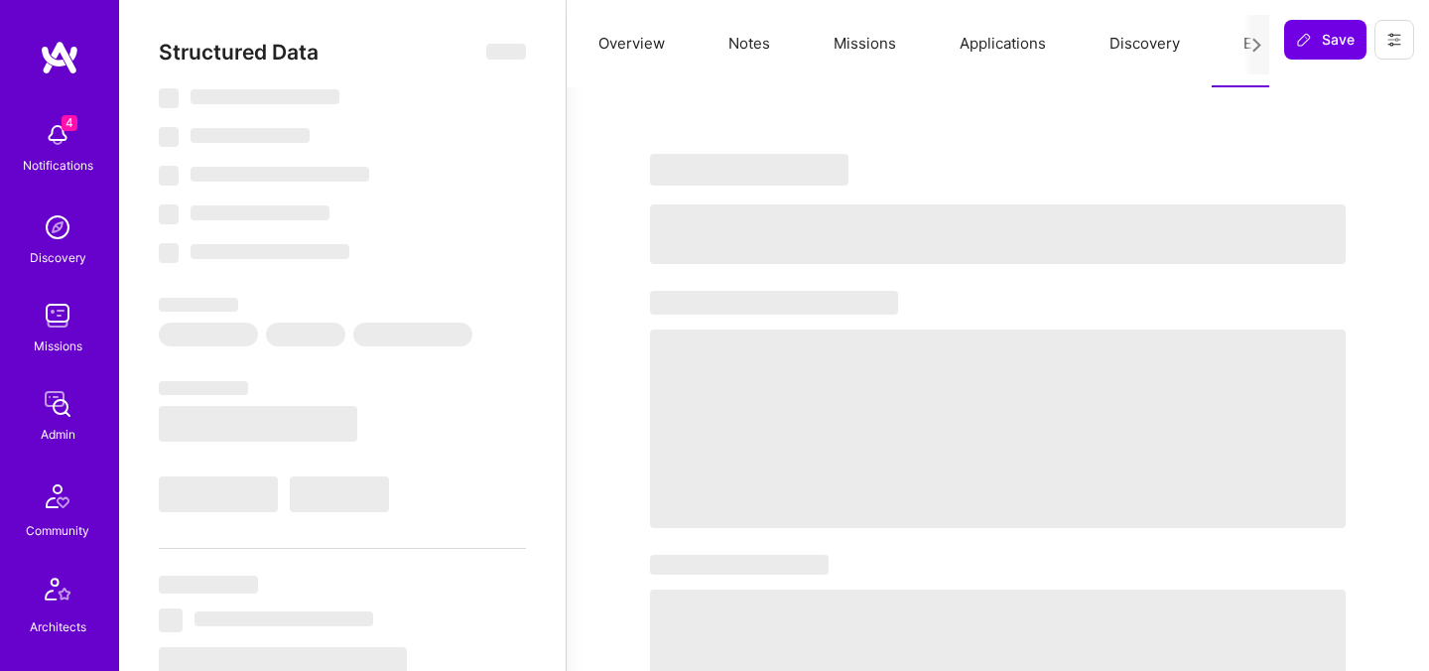
select select "PL"
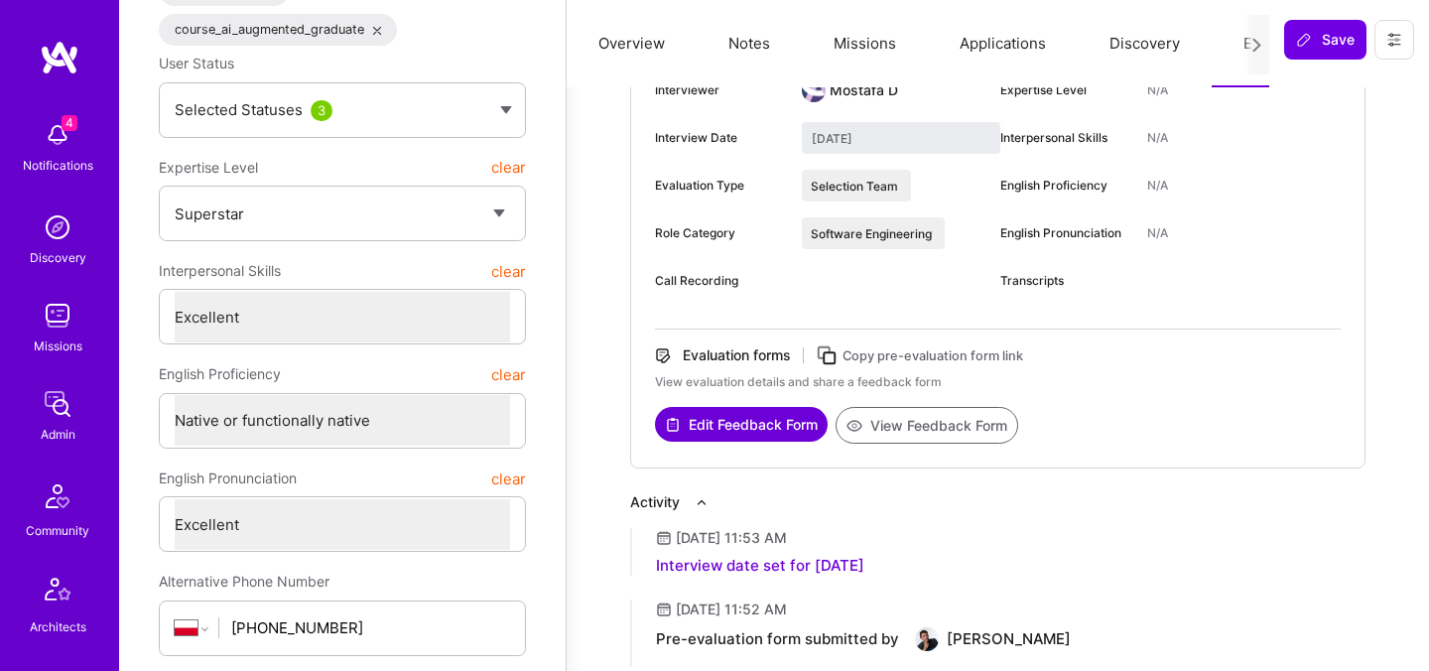
scroll to position [390, 0]
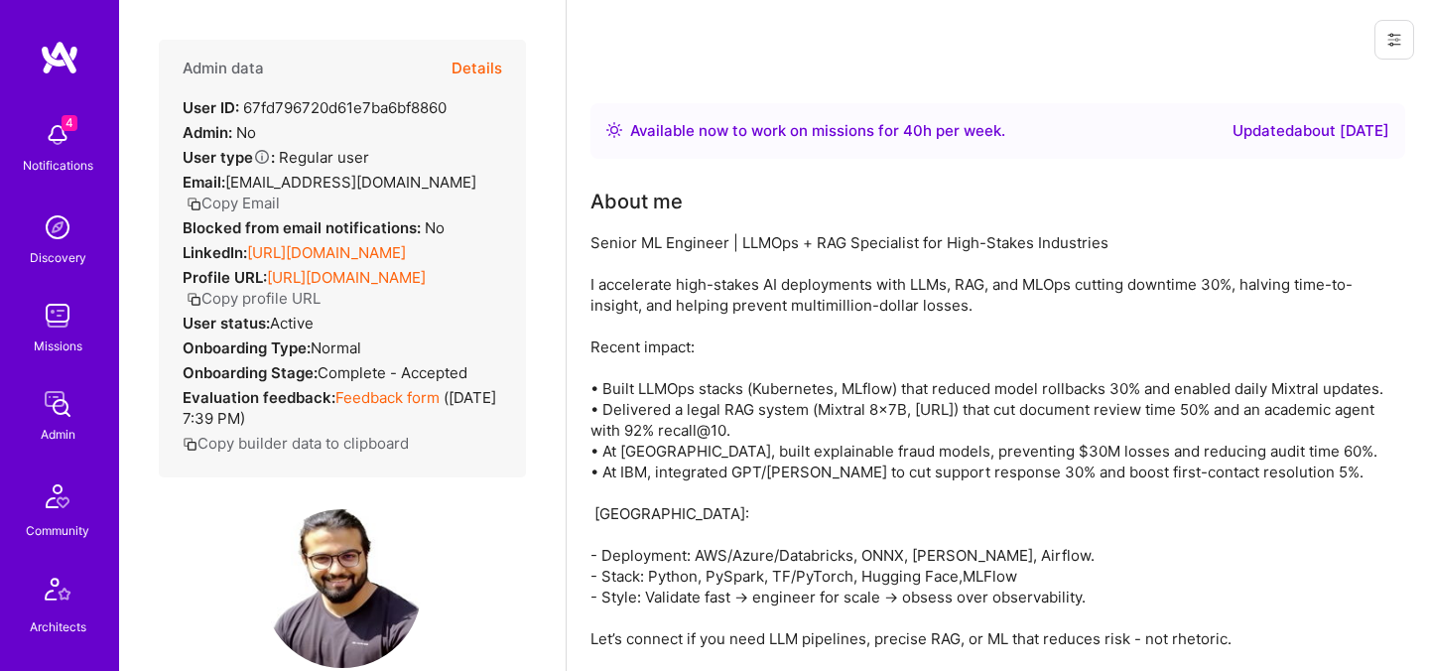
click at [466, 67] on button "Details" at bounding box center [477, 69] width 51 height 58
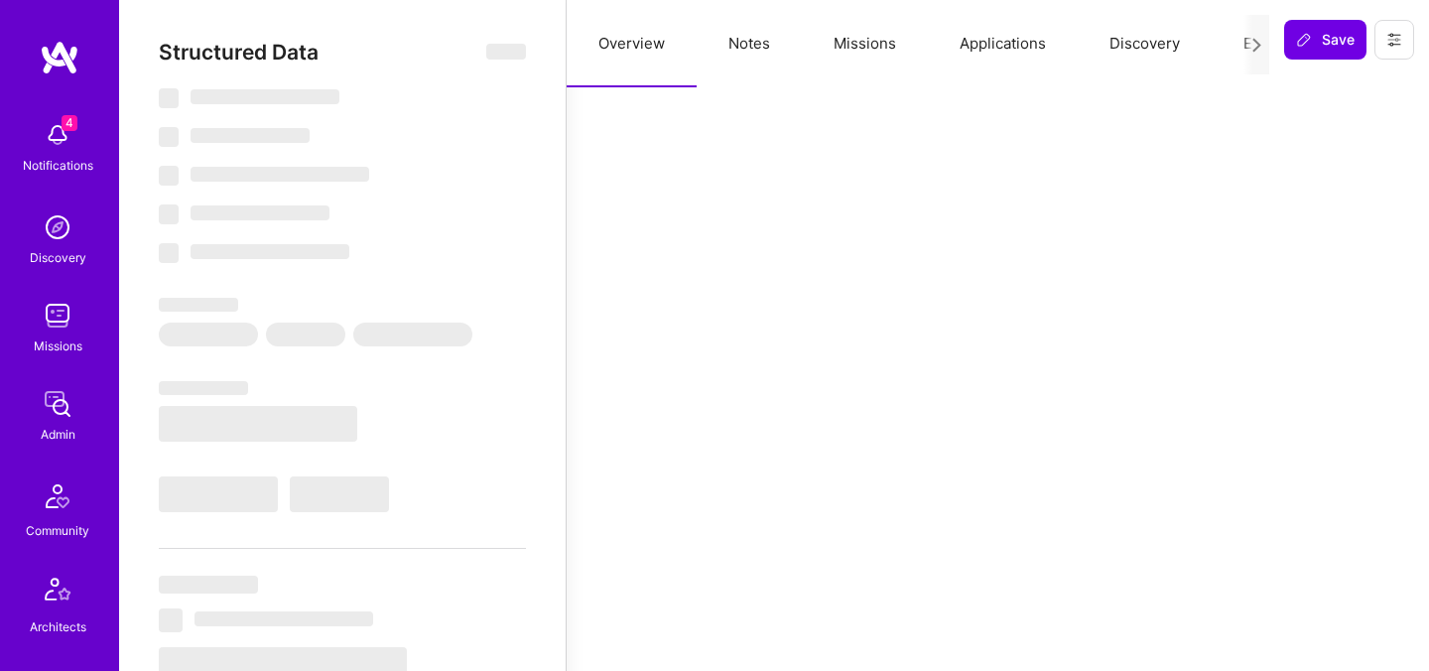
click at [1227, 48] on button "Evaluation" at bounding box center [1280, 43] width 136 height 87
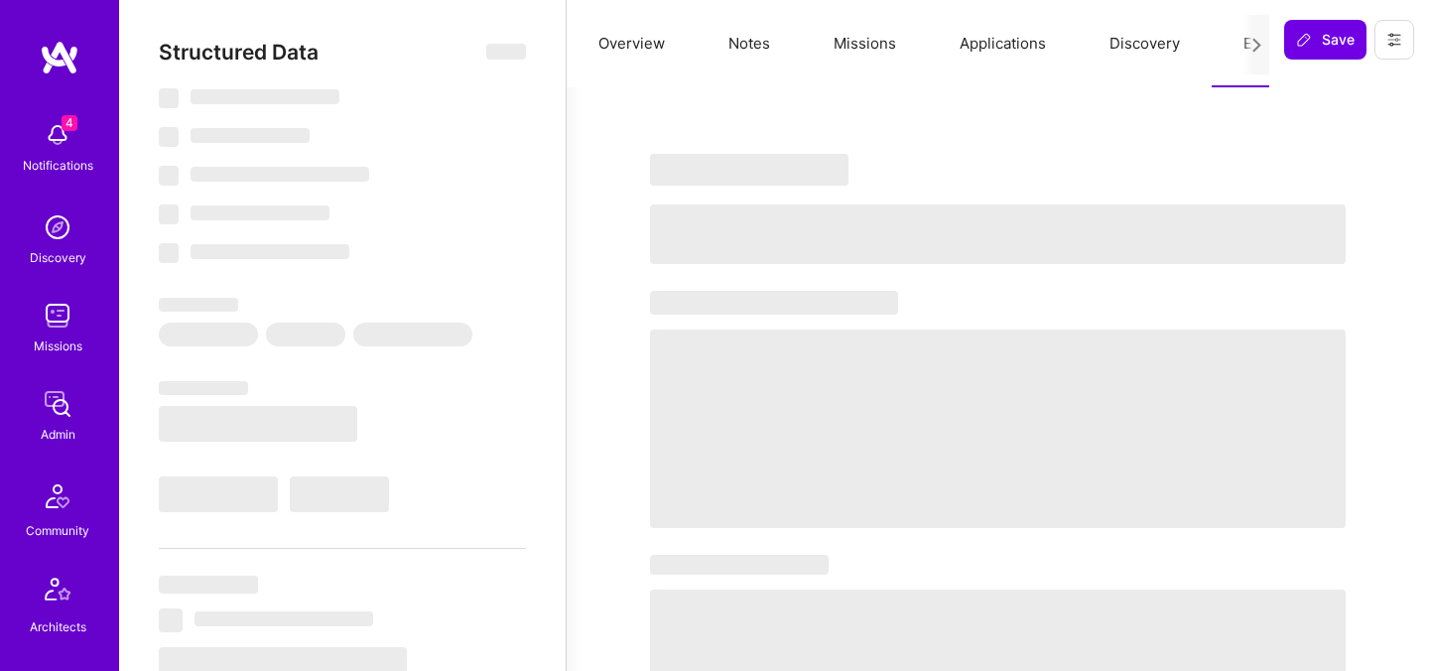
select select "Right Now"
select select "7"
select select "6"
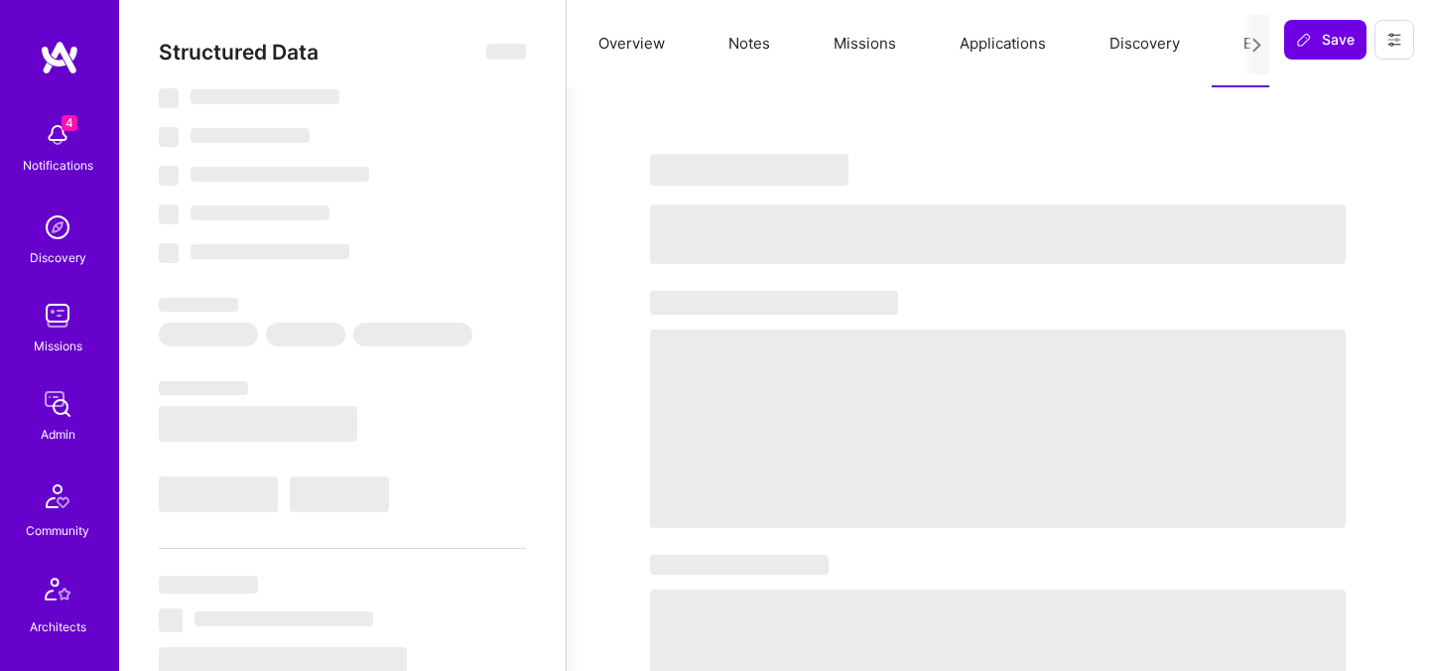
select select "IN"
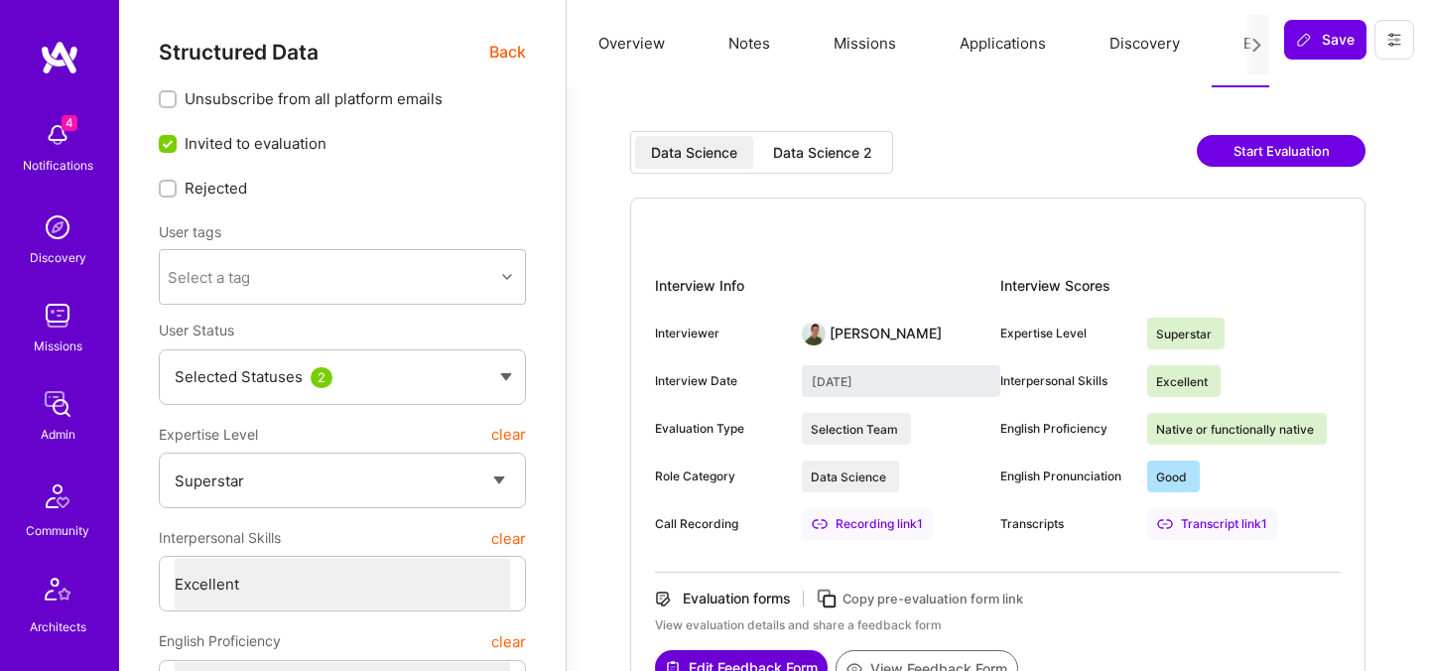
click at [856, 144] on div "Data Science 2" at bounding box center [822, 153] width 99 height 20
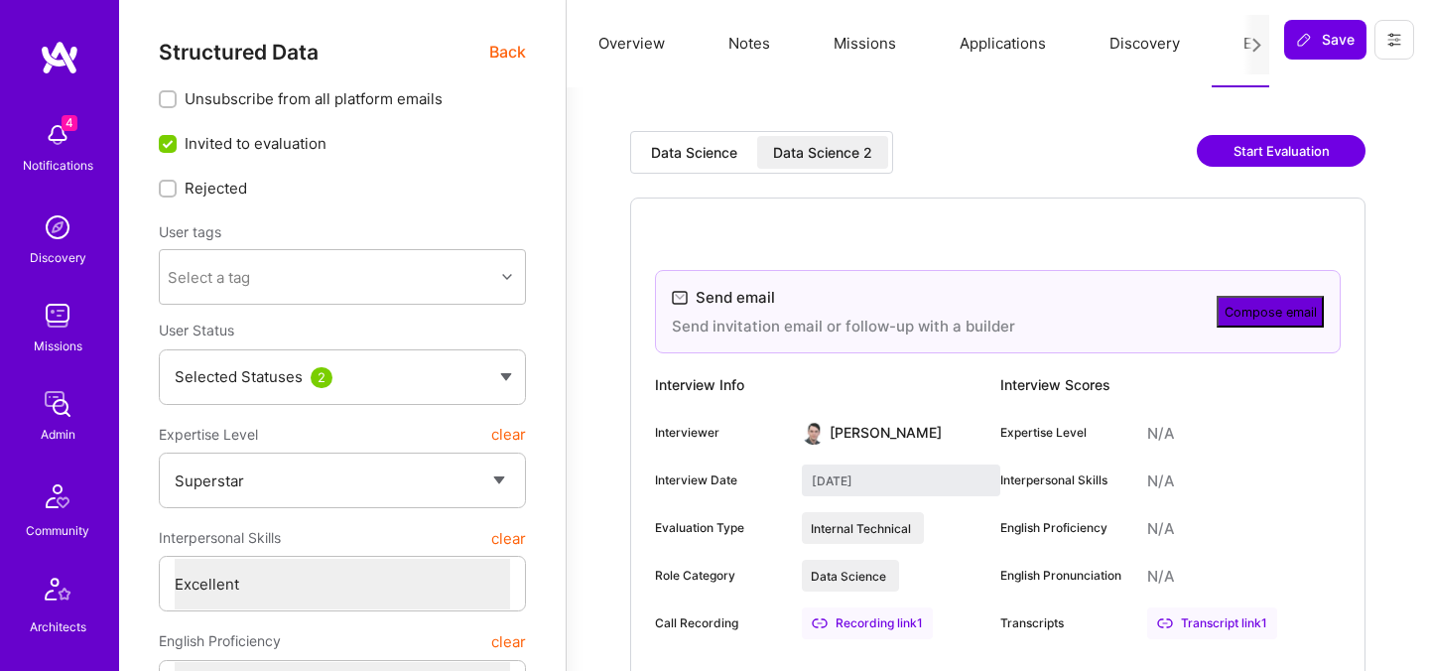
type input "[DATE]"
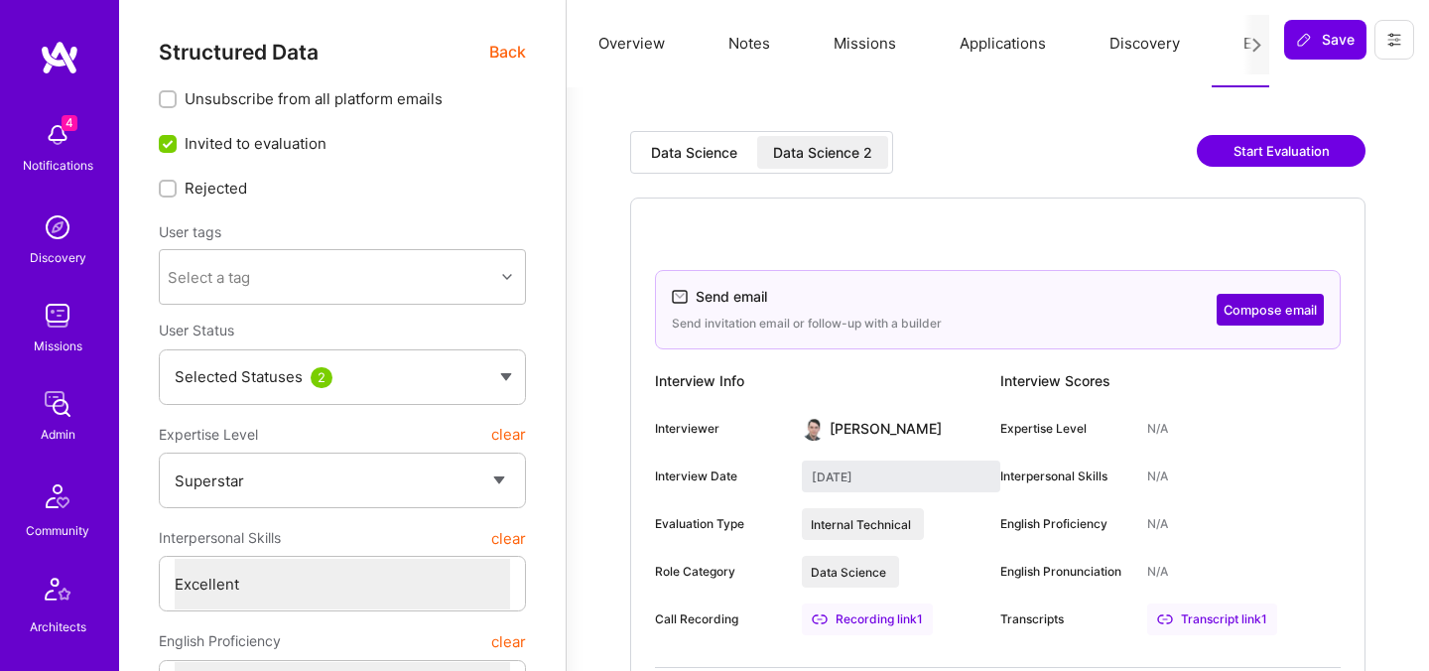
drag, startPoint x: 958, startPoint y: 424, endPoint x: 829, endPoint y: 424, distance: 129.0
click at [829, 424] on div "Interviewer [PERSON_NAME]" at bounding box center [827, 429] width 345 height 32
copy div "[PERSON_NAME]"
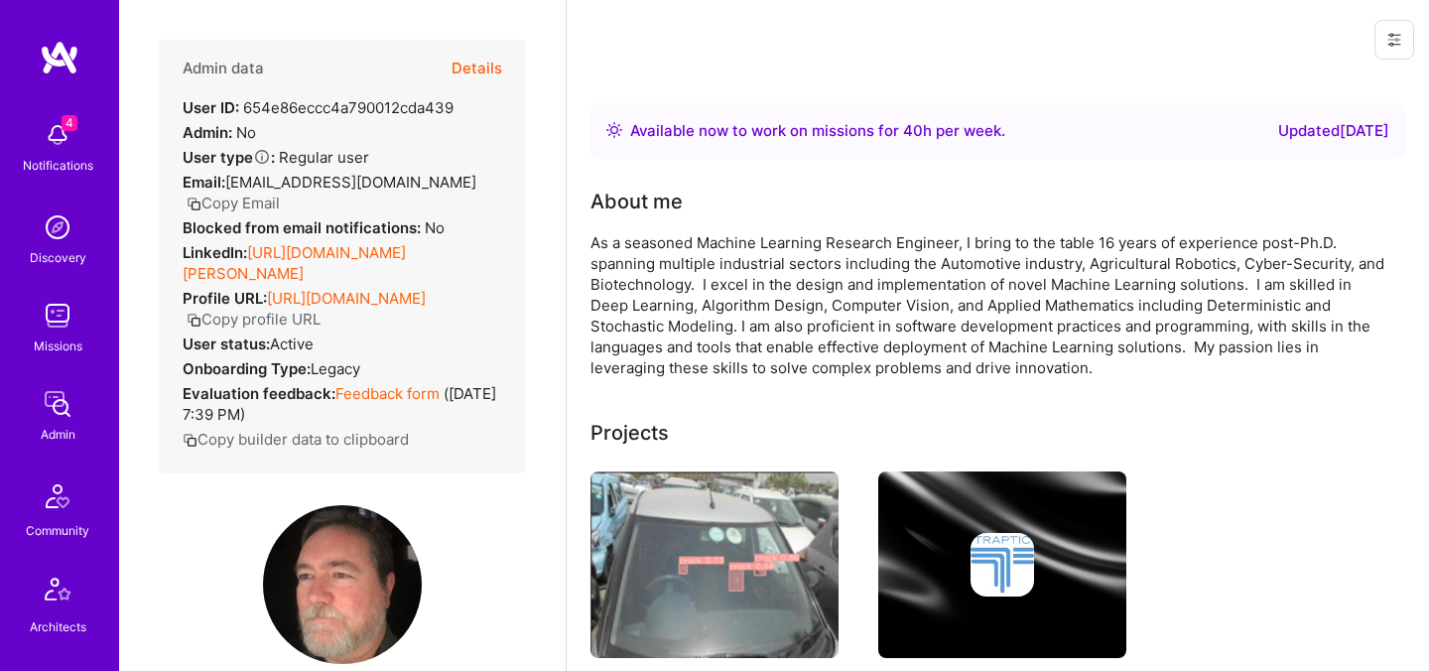
click at [468, 57] on button "Details" at bounding box center [477, 69] width 51 height 58
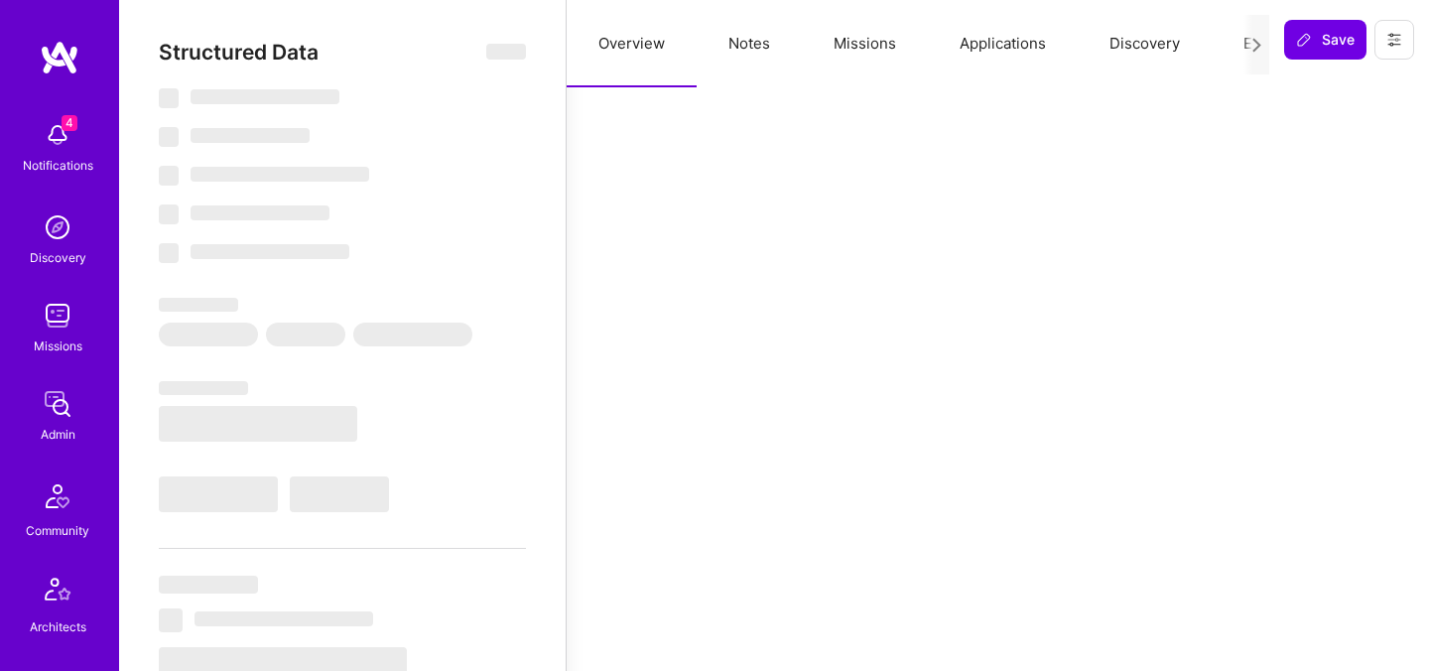
click at [1235, 48] on button "Evaluation" at bounding box center [1280, 43] width 136 height 87
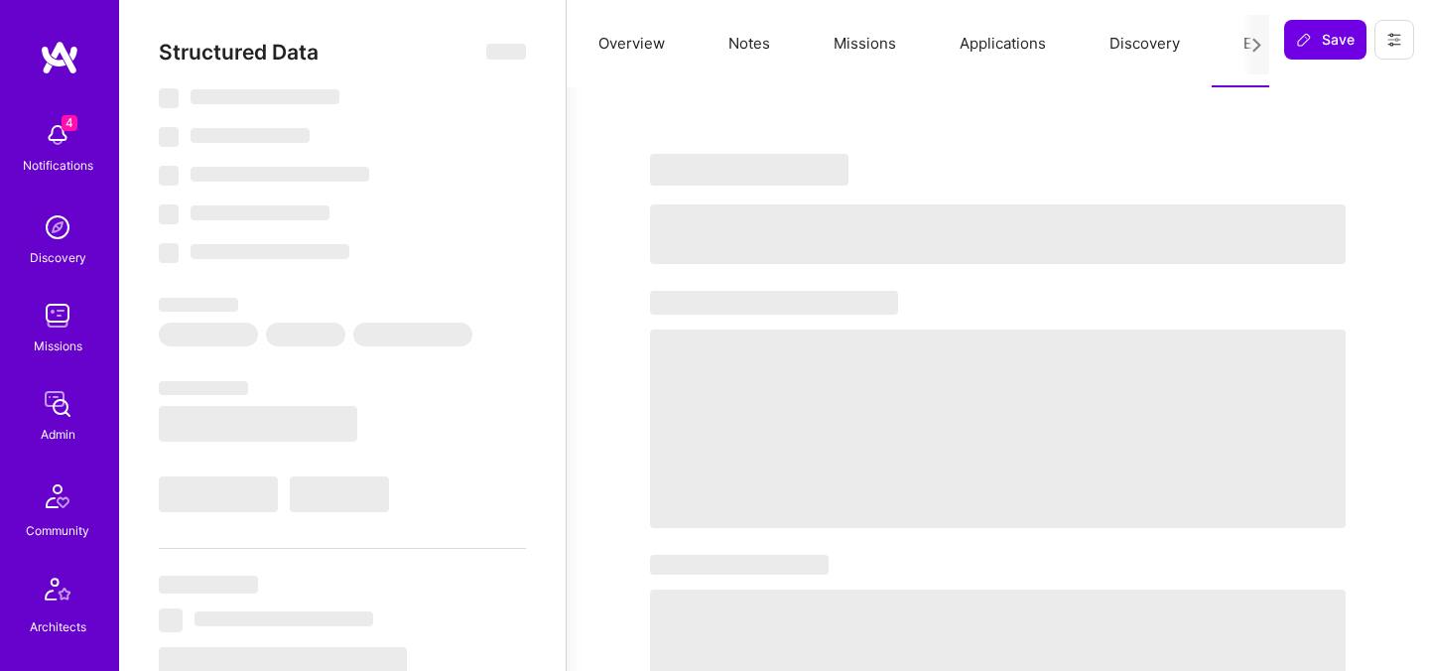
select select "Right Now"
select select "7"
select select "4"
select select "7"
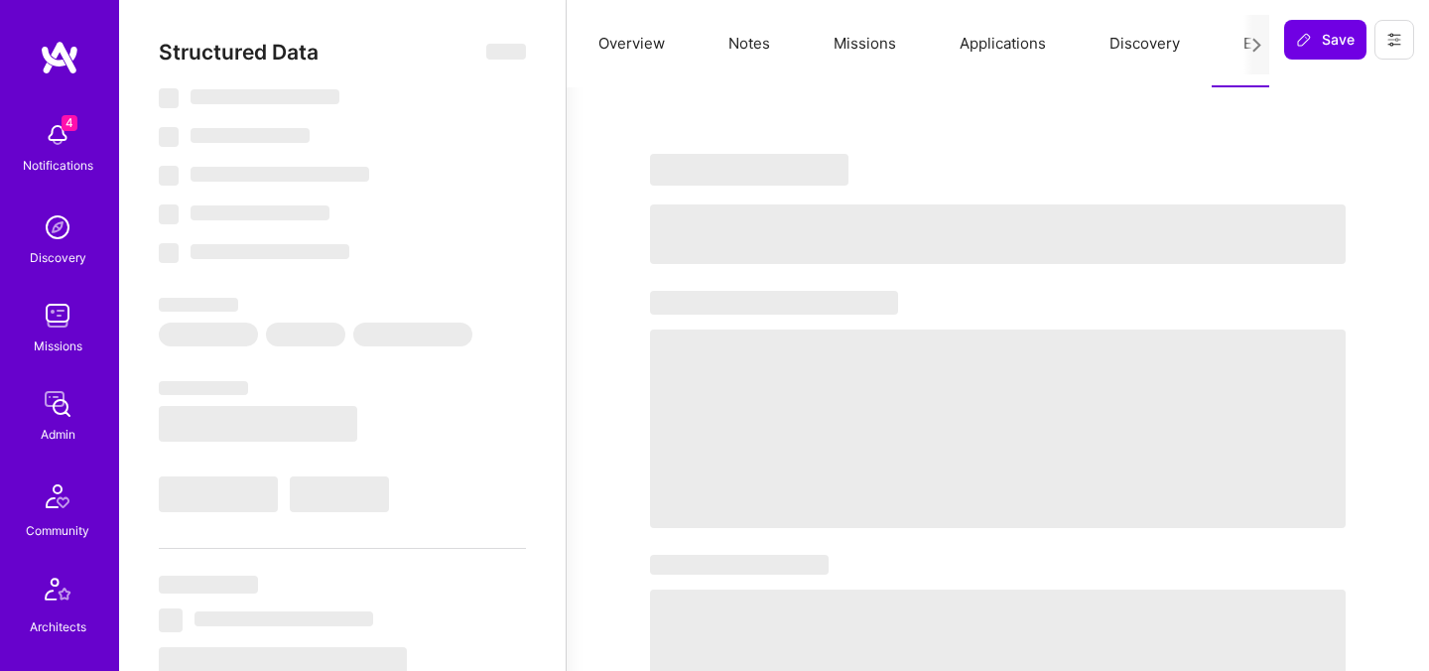
select select "US"
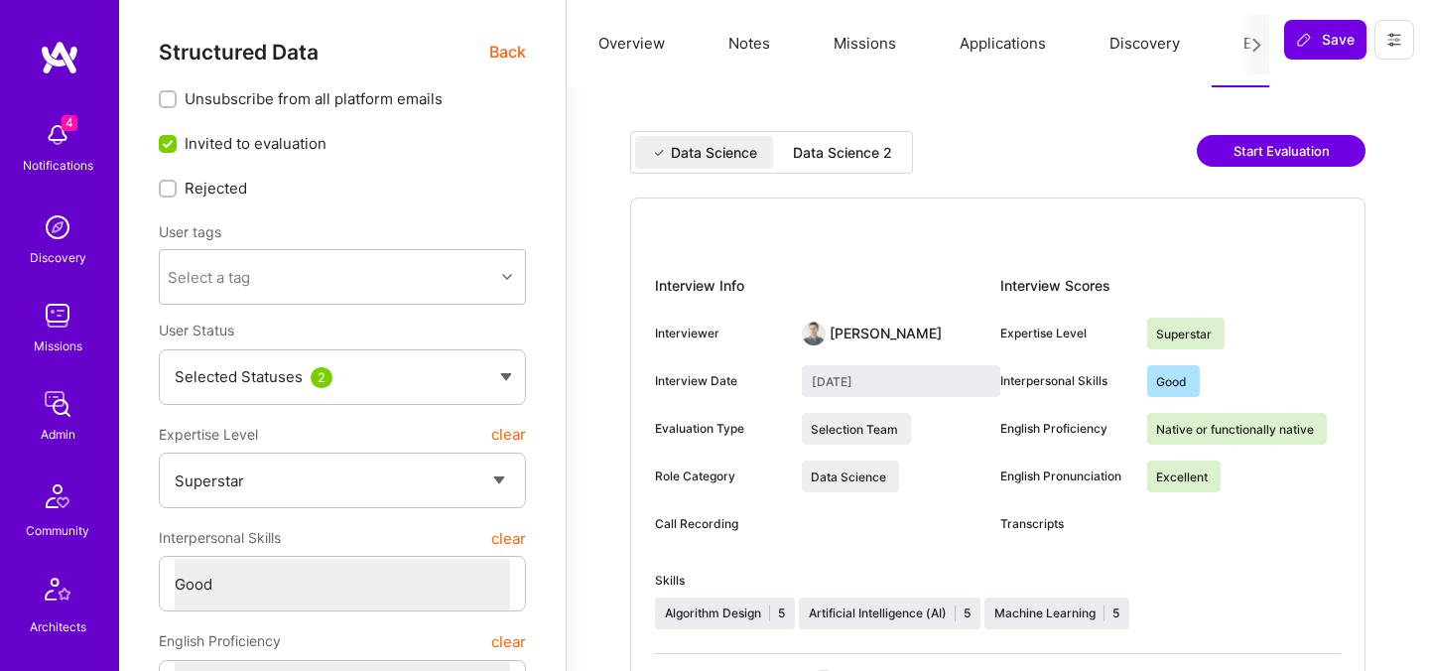
click at [847, 151] on div "Data Science 2" at bounding box center [842, 153] width 99 height 20
type input "[DATE]"
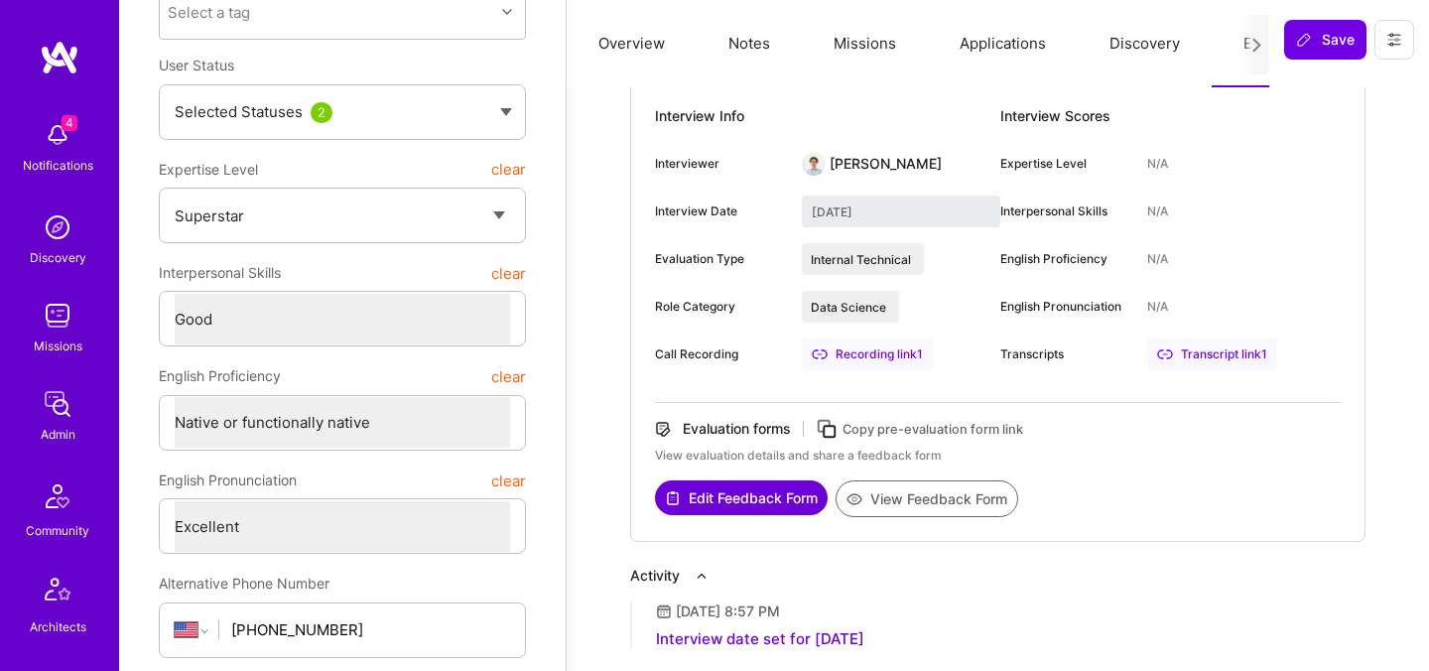
scroll to position [303, 0]
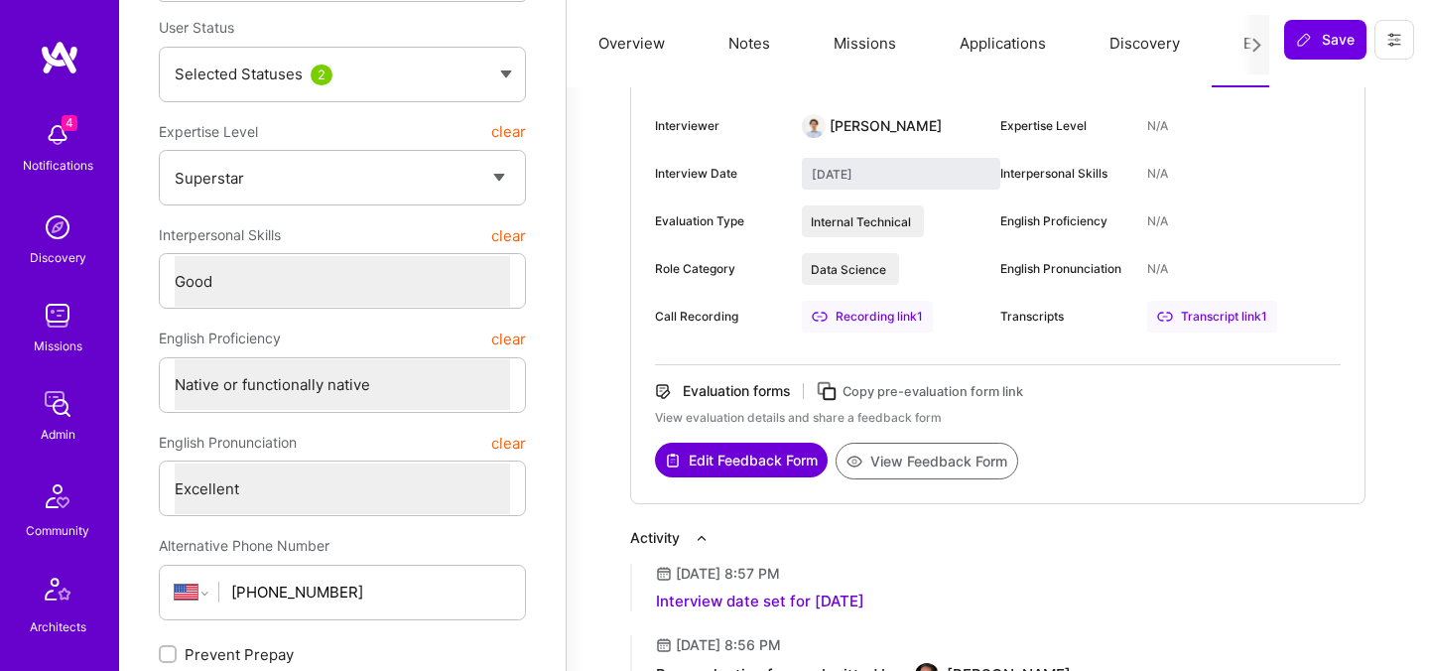
click at [865, 412] on div "View evaluation details and share a feedback form" at bounding box center [998, 418] width 686 height 18
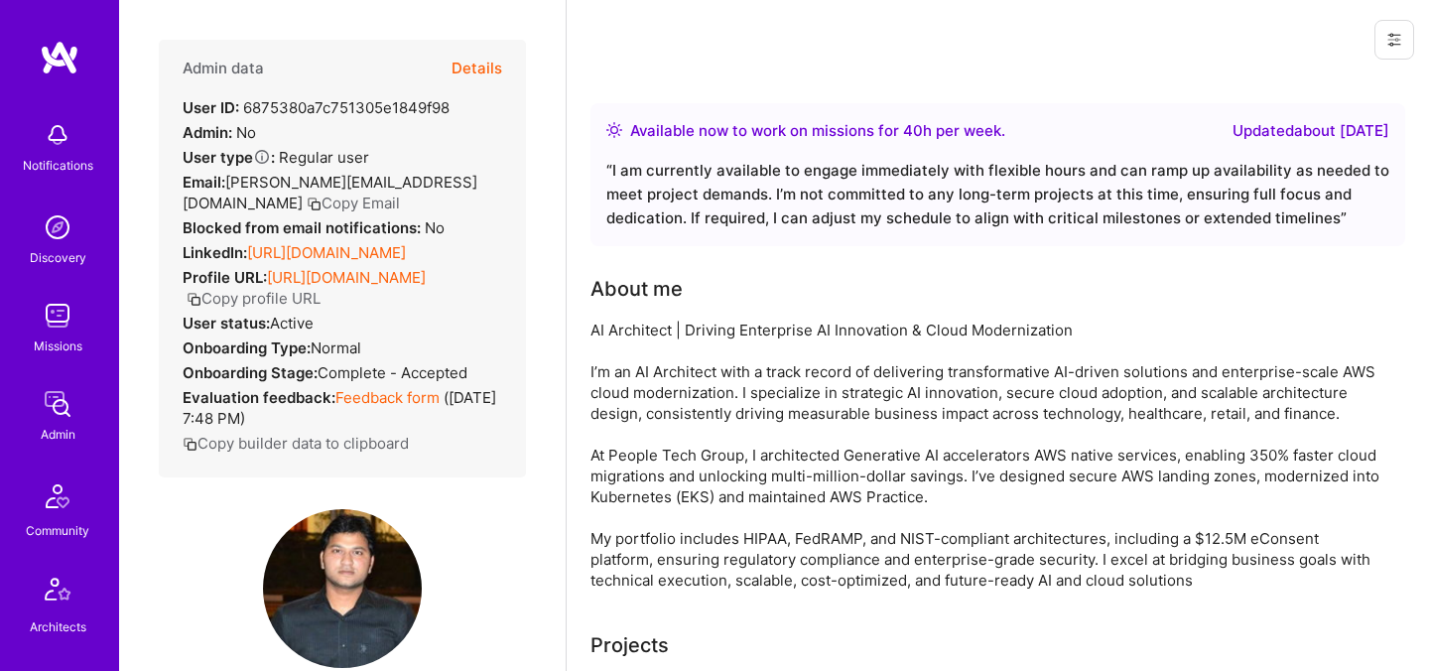
click at [470, 63] on button "Details" at bounding box center [477, 69] width 51 height 58
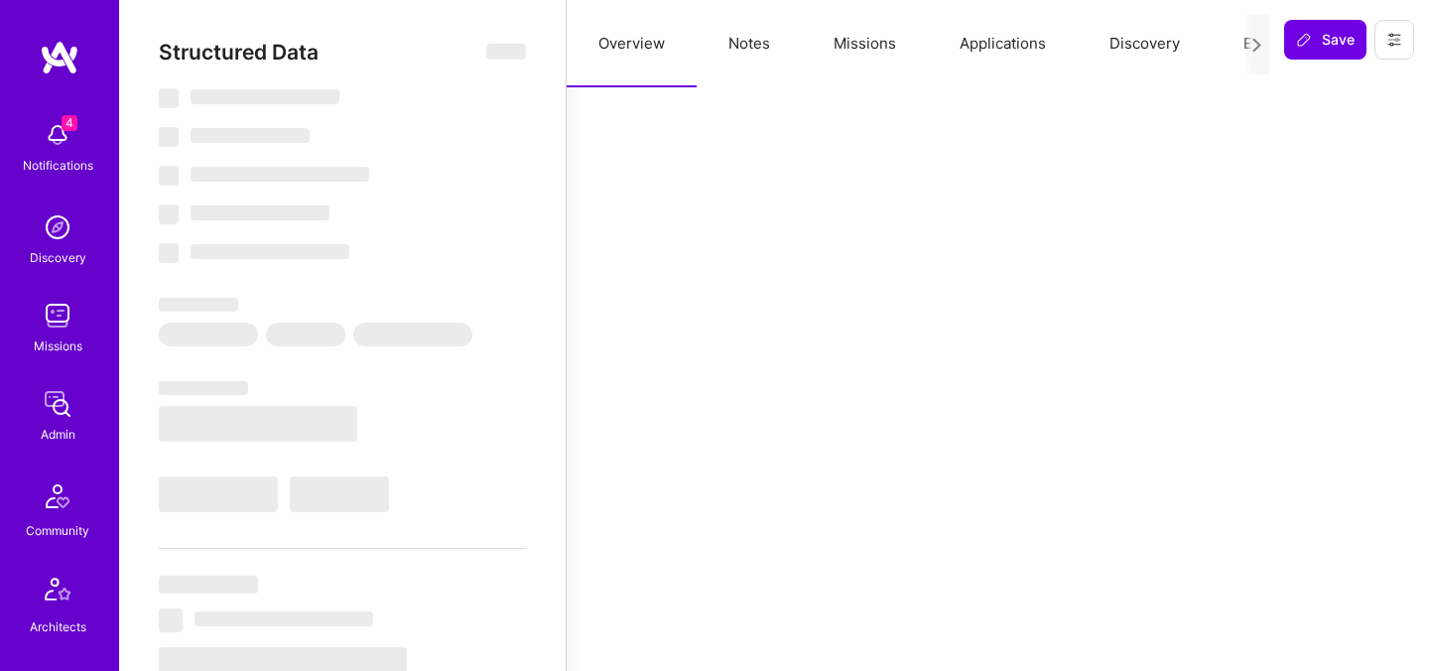
select select "Right Now"
select select "5"
select select "4"
select select "7"
select select "6"
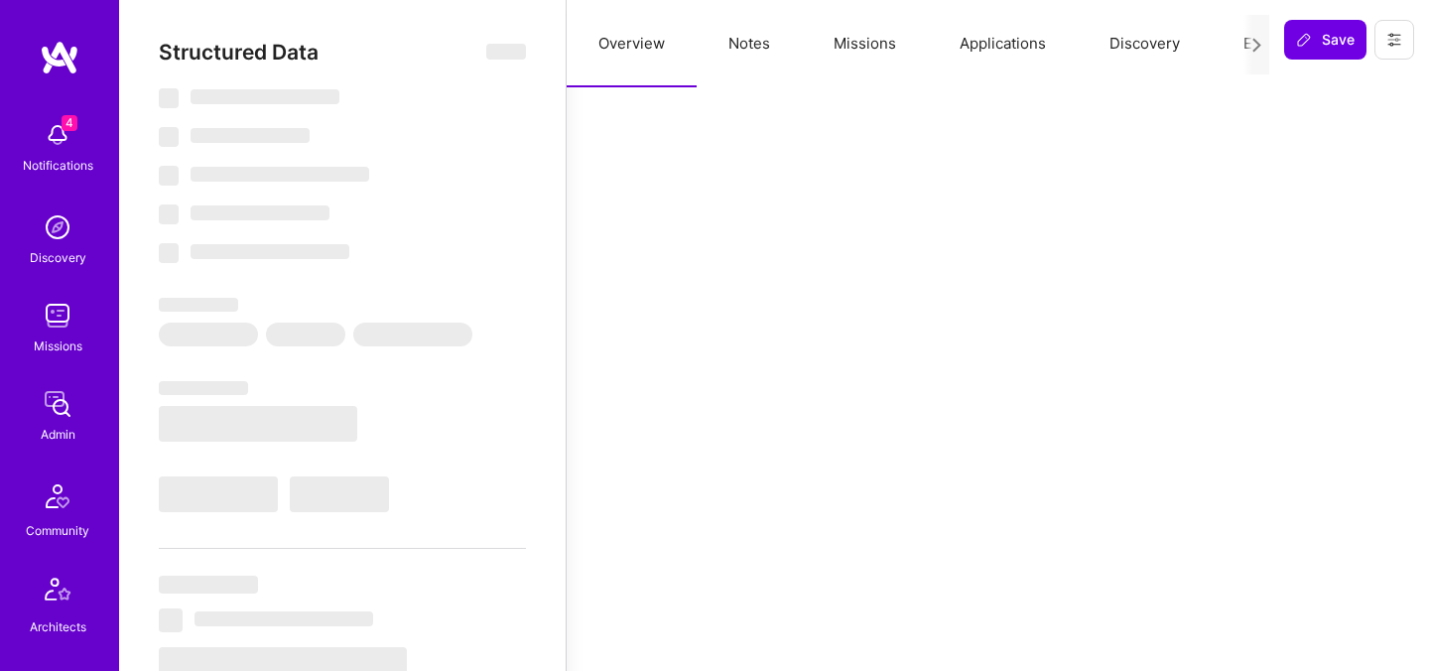
select select "US"
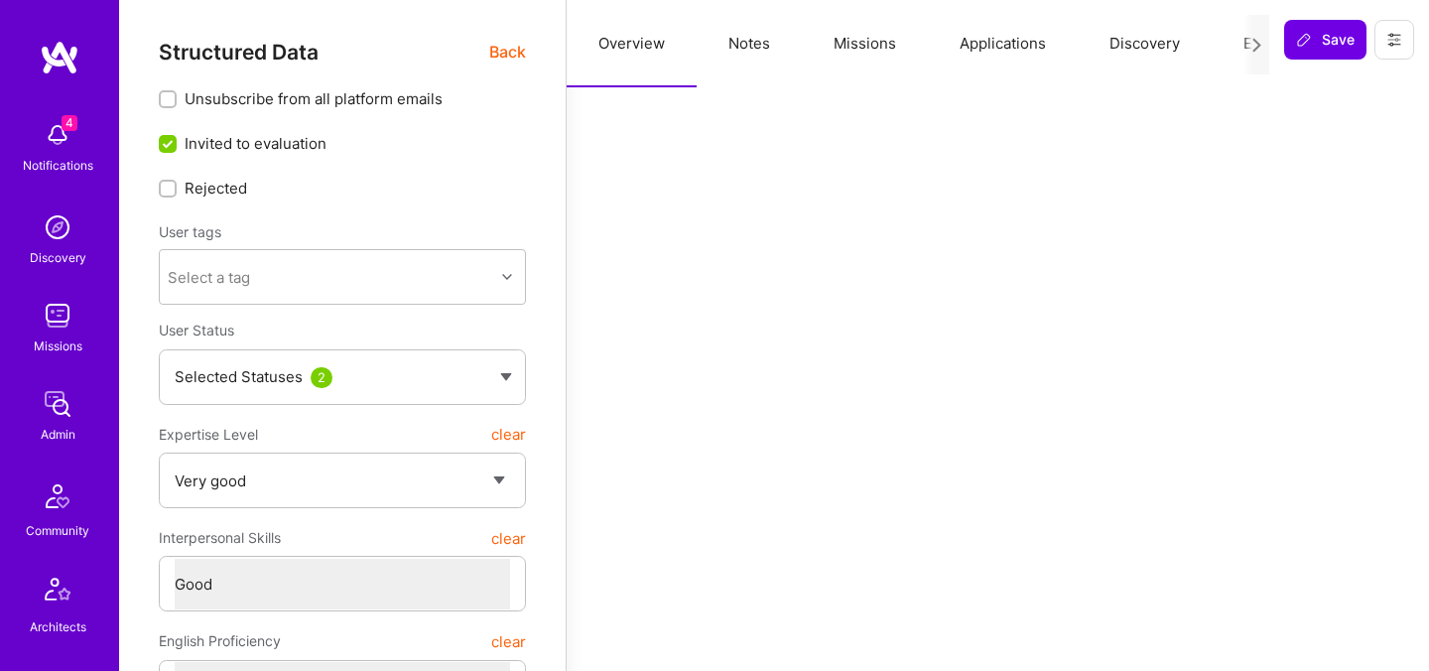
click at [517, 53] on span "Back" at bounding box center [507, 52] width 37 height 25
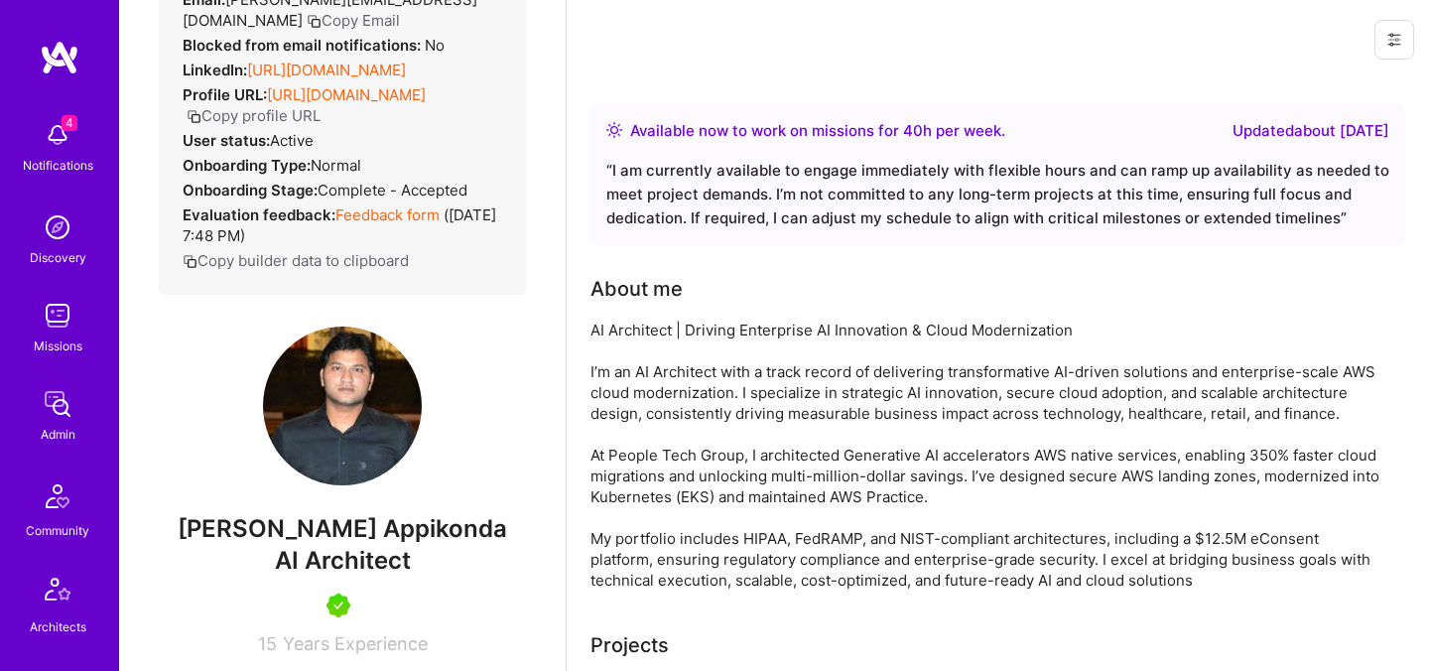
scroll to position [177, 0]
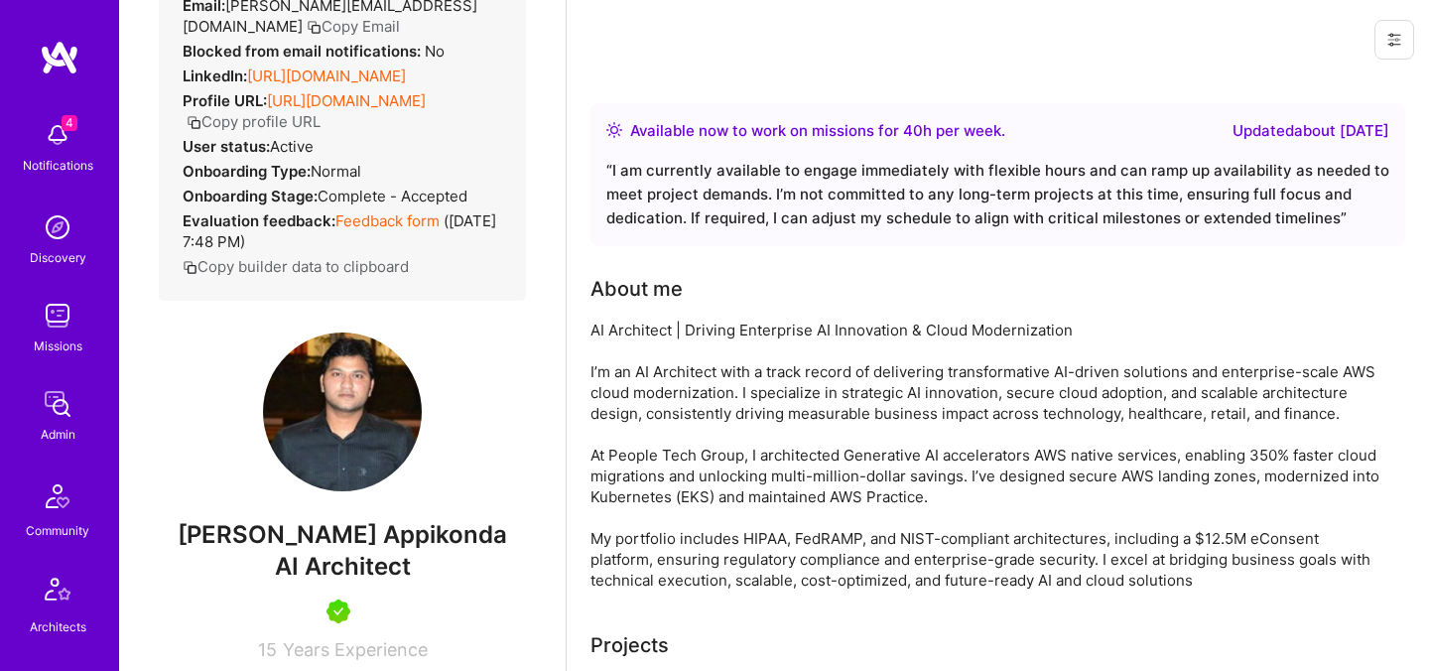
click at [298, 533] on span "Sashi Kumar Appikonda" at bounding box center [342, 535] width 367 height 30
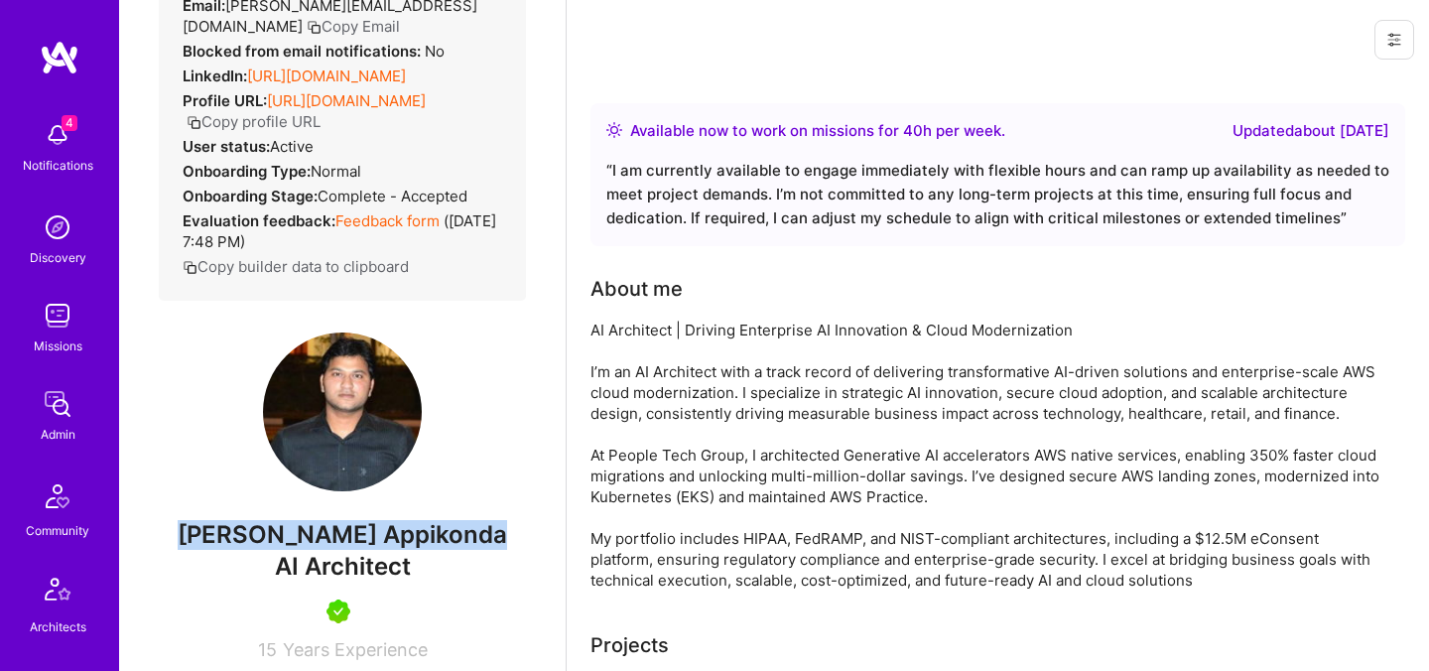
click at [298, 533] on span "Sashi Kumar Appikonda" at bounding box center [342, 535] width 367 height 30
copy span "Sashi Kumar Appikonda"
